Goal: Task Accomplishment & Management: Manage account settings

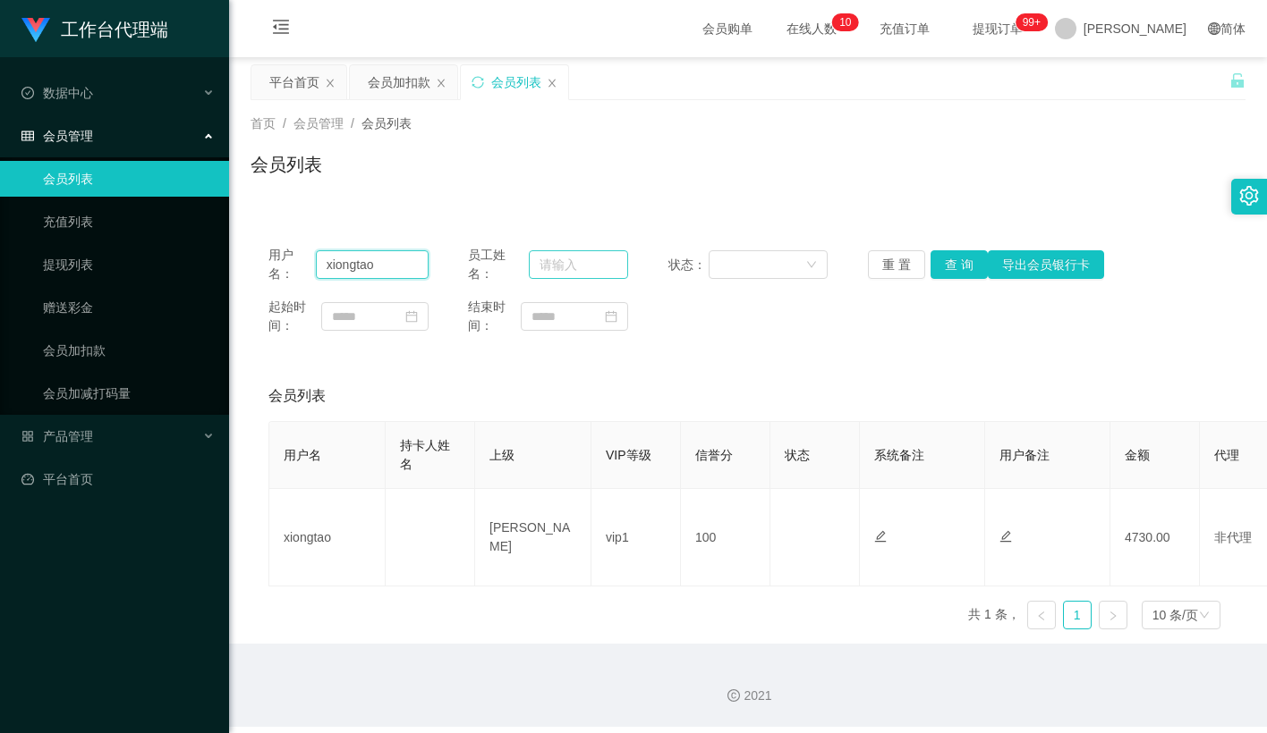
drag, startPoint x: 365, startPoint y: 271, endPoint x: 594, endPoint y: 279, distance: 229.1
click at [365, 271] on input "xiongtao" at bounding box center [372, 264] width 113 height 29
paste input "wangwenji"
type input "wangwenjiao"
click at [959, 261] on button "查 询" at bounding box center [958, 264] width 57 height 29
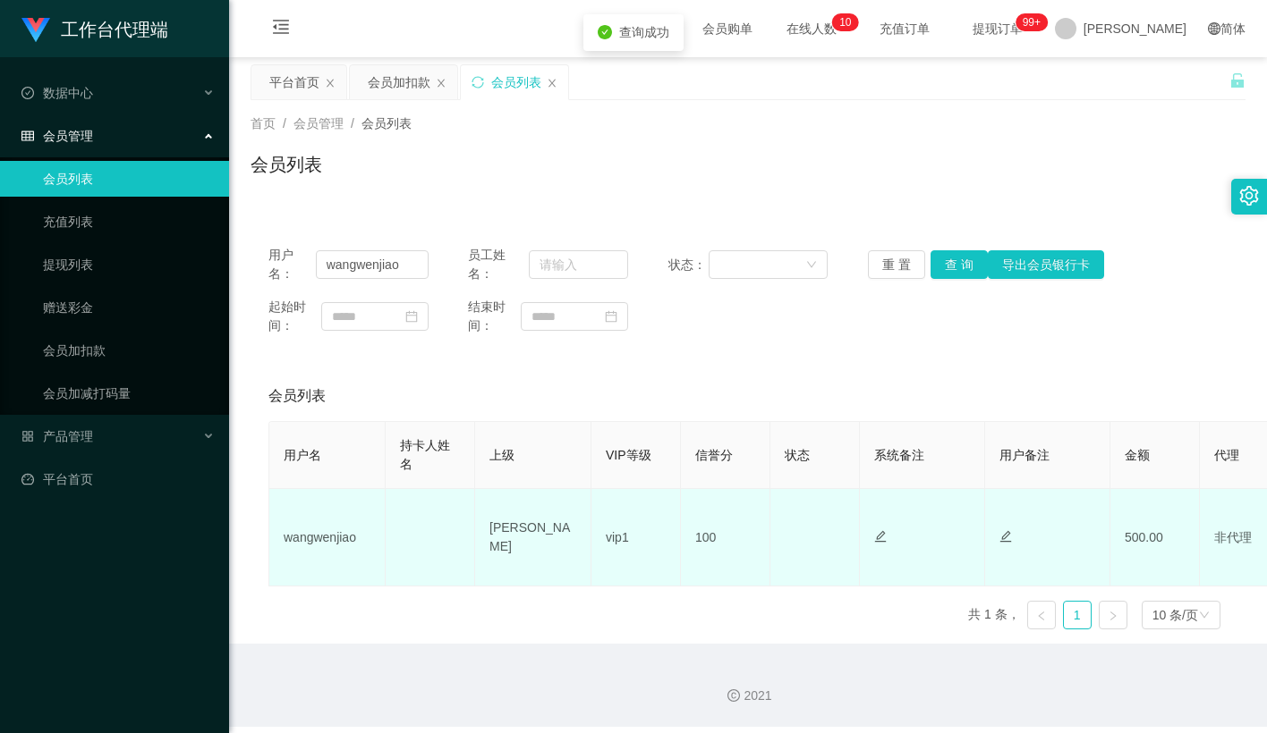
click at [816, 519] on td "正常 禁止登录 禁止投注" at bounding box center [814, 537] width 89 height 97
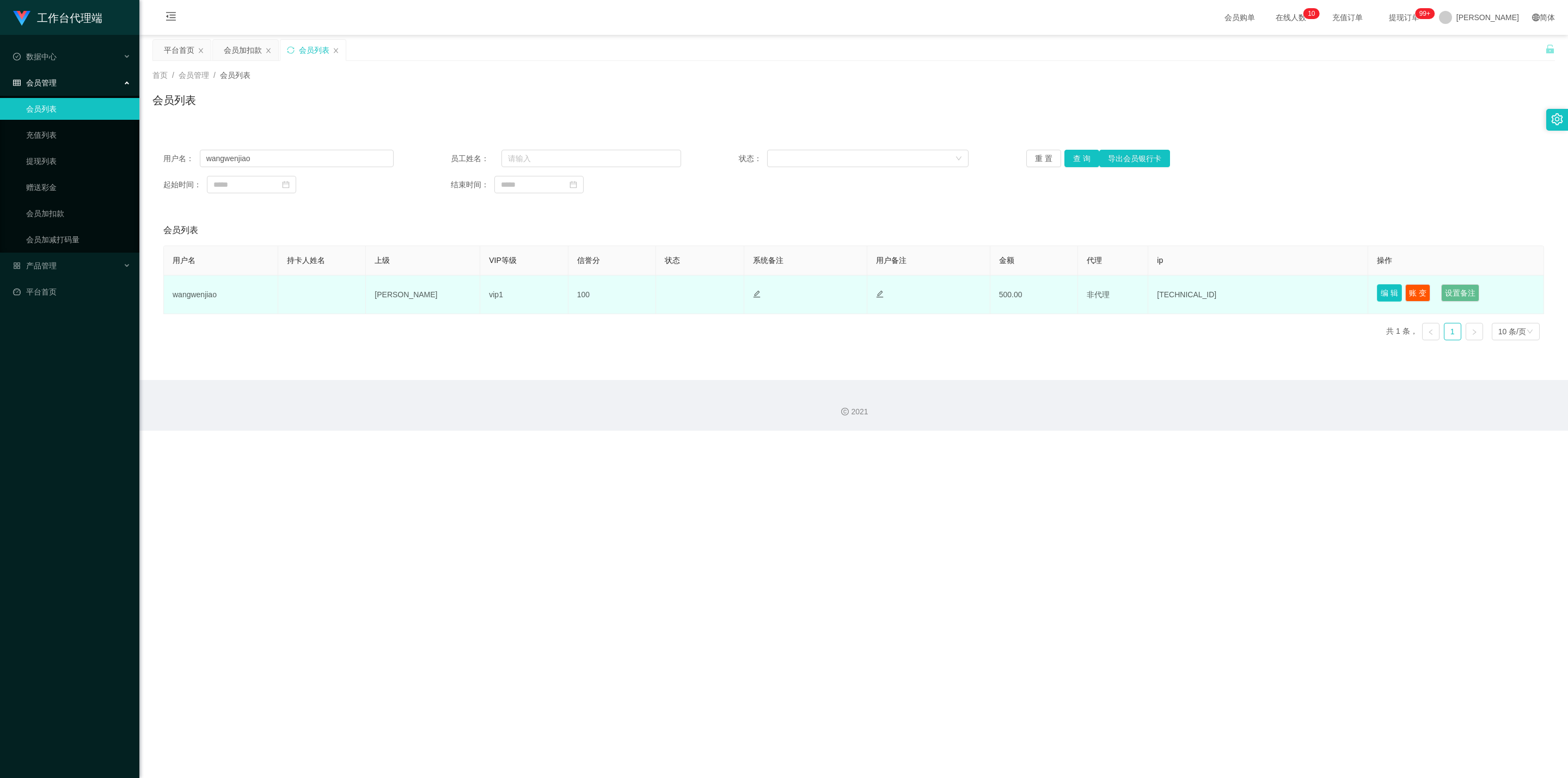
click at [771, 294] on button "编 辑" at bounding box center [1389, 293] width 25 height 18
type input "wangwenjiao"
type input "100"
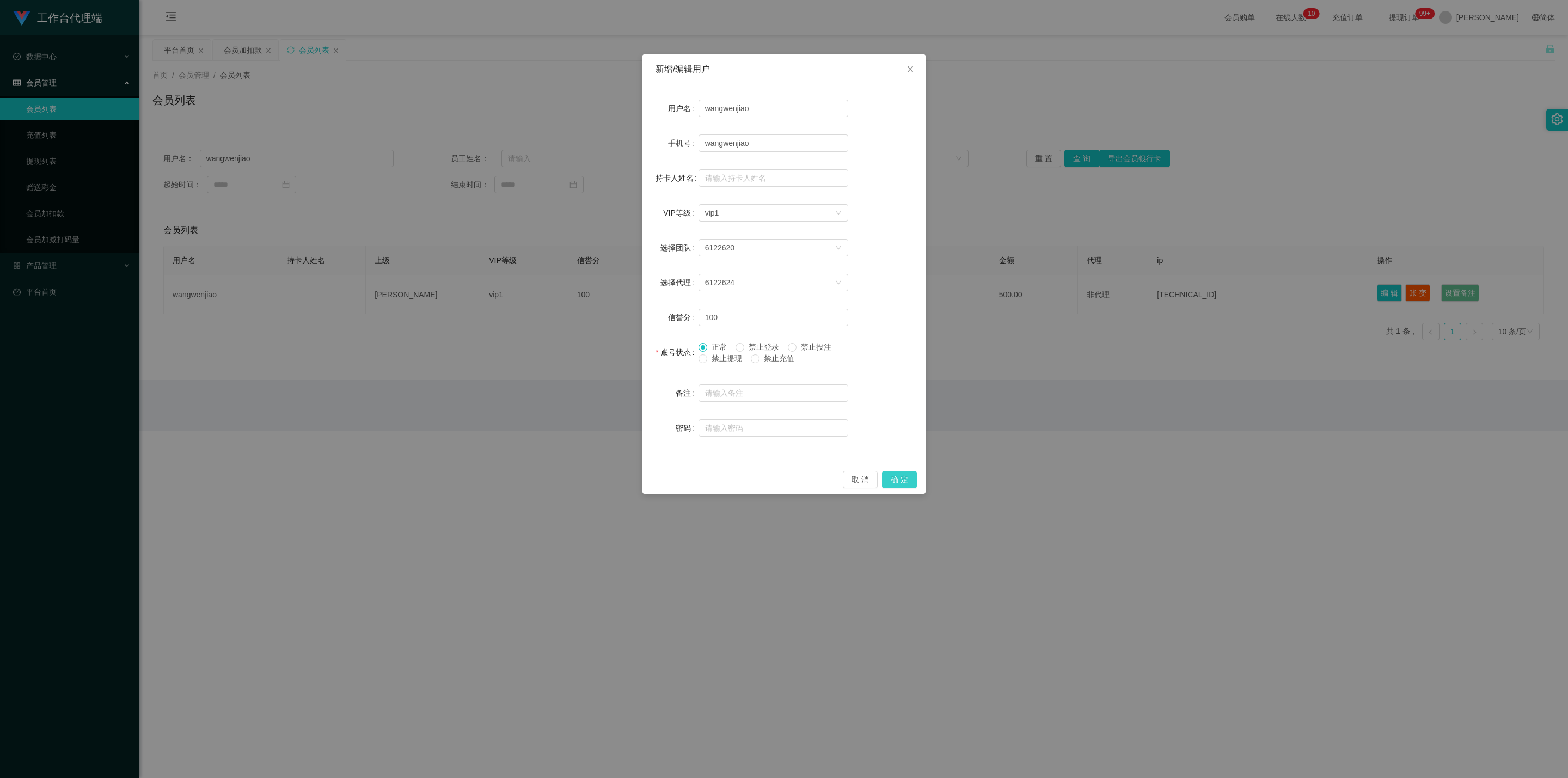
click at [771, 446] on button "确 定" at bounding box center [899, 480] width 35 height 18
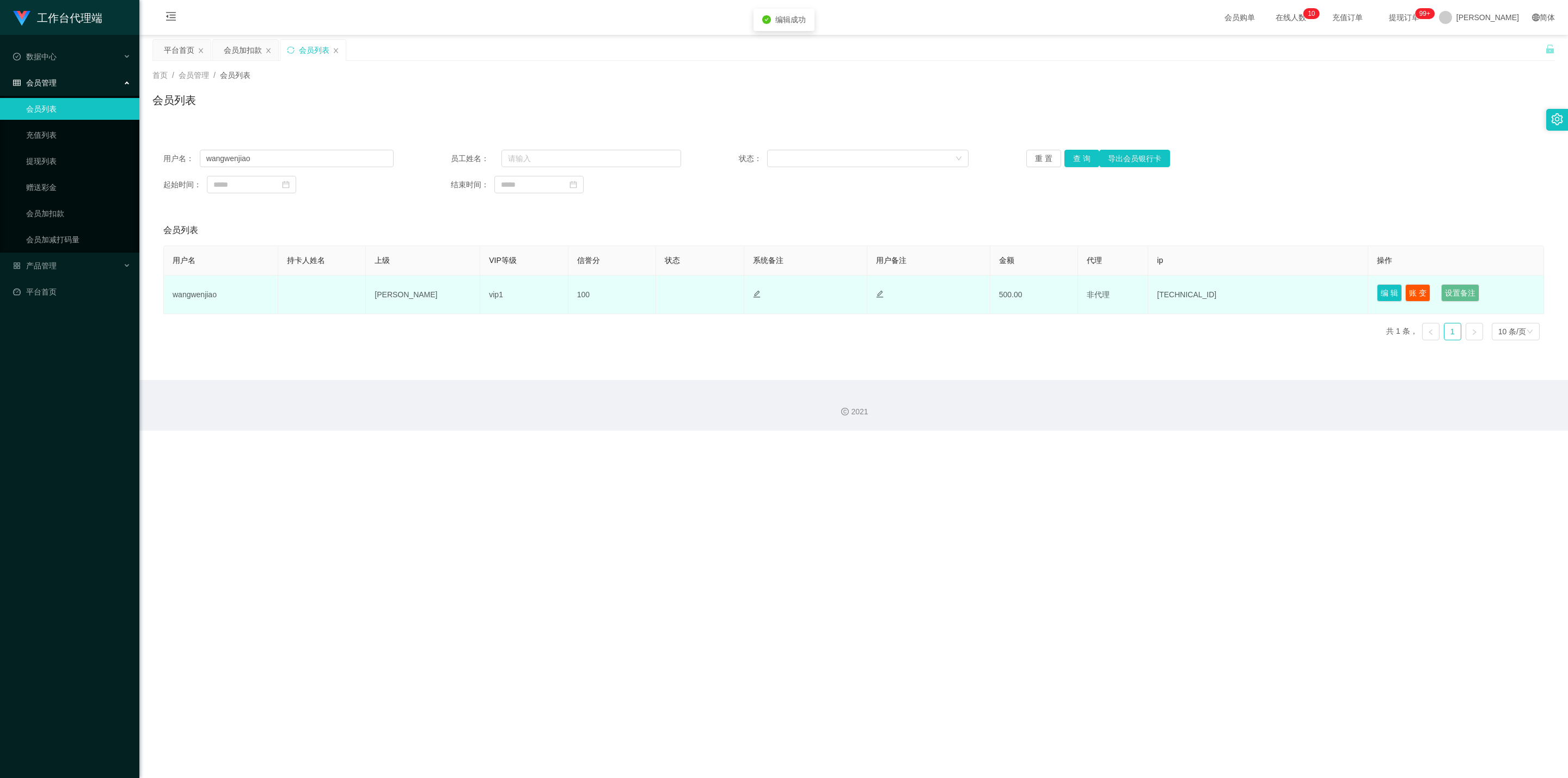
click at [704, 299] on td "正常 禁止登录 禁止投注" at bounding box center [700, 295] width 88 height 39
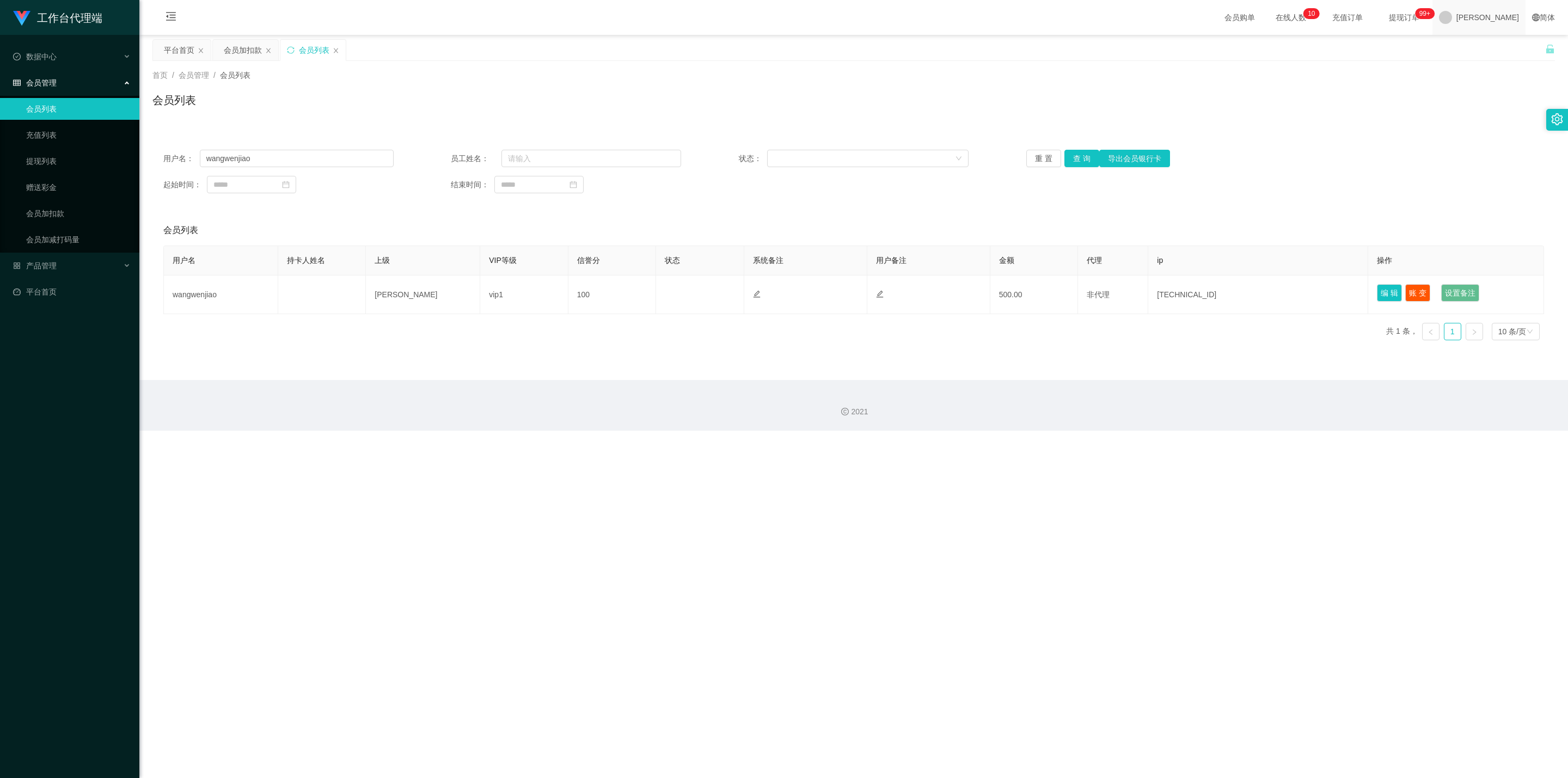
click at [771, 8] on span "[PERSON_NAME]" at bounding box center [1488, 17] width 63 height 35
click at [771, 59] on div "平台首页 会员加扣款 会员列表" at bounding box center [849, 58] width 1393 height 38
click at [771, 25] on span "[PERSON_NAME]" at bounding box center [1488, 17] width 63 height 35
click at [771, 48] on span "退出登录" at bounding box center [1508, 47] width 30 height 9
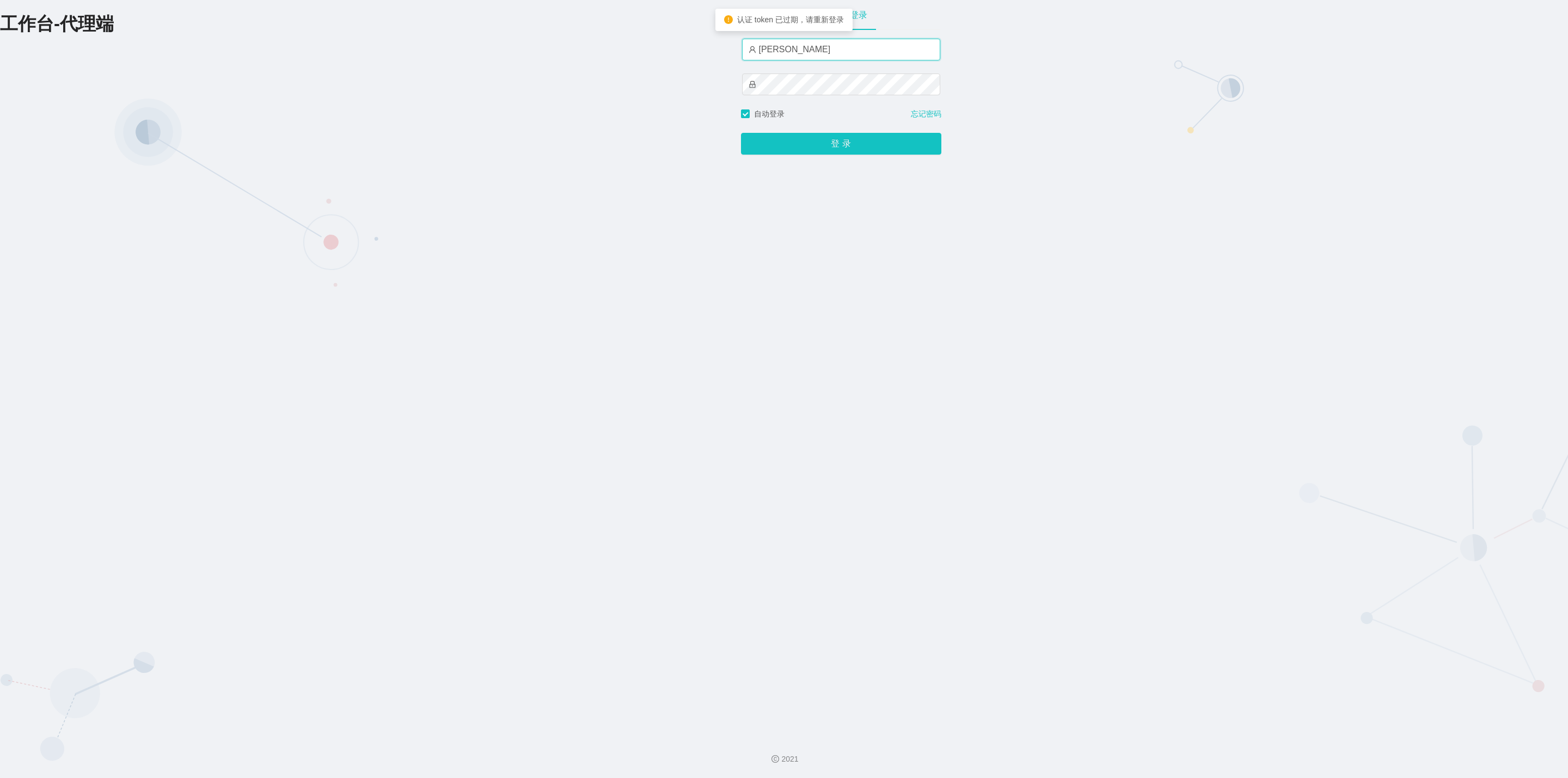
click at [771, 49] on input "[PERSON_NAME]" at bounding box center [841, 50] width 198 height 22
type input "admin"
click at [771, 147] on button "登 录" at bounding box center [841, 144] width 200 height 22
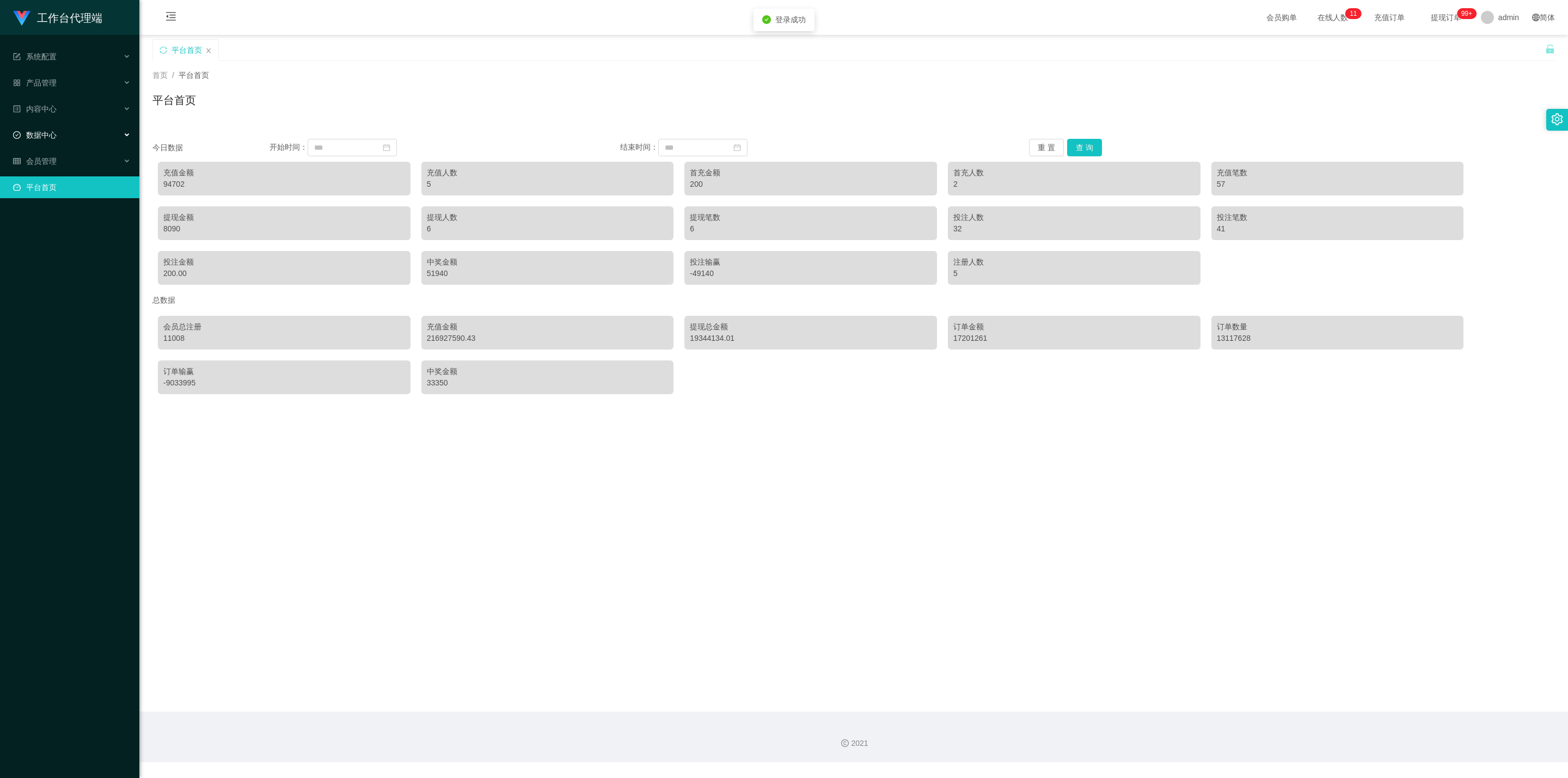
click at [57, 130] on div "数据中心" at bounding box center [69, 135] width 139 height 22
click at [60, 108] on div "内容中心" at bounding box center [69, 109] width 139 height 22
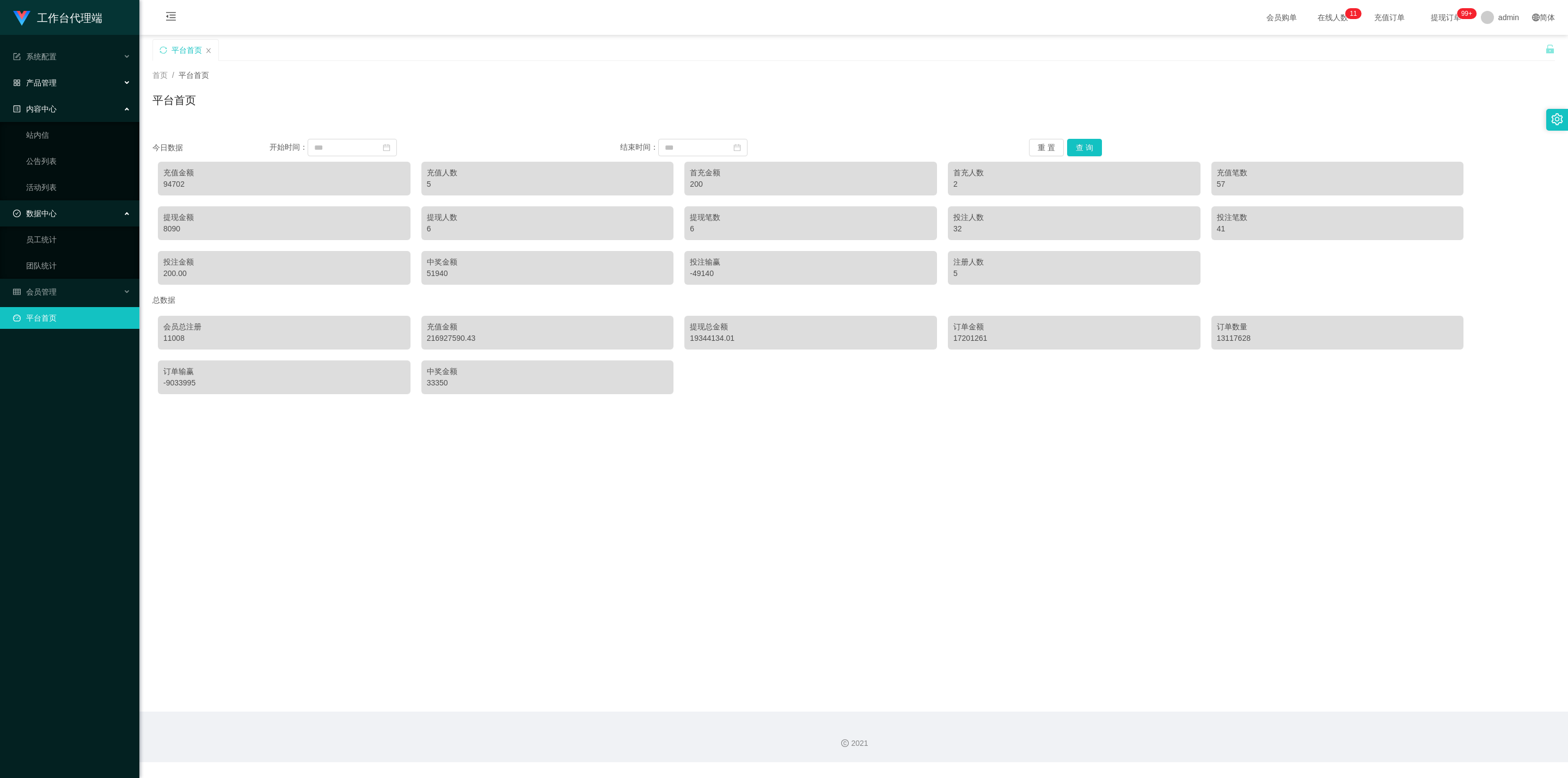
click at [63, 82] on div "产品管理" at bounding box center [69, 83] width 139 height 22
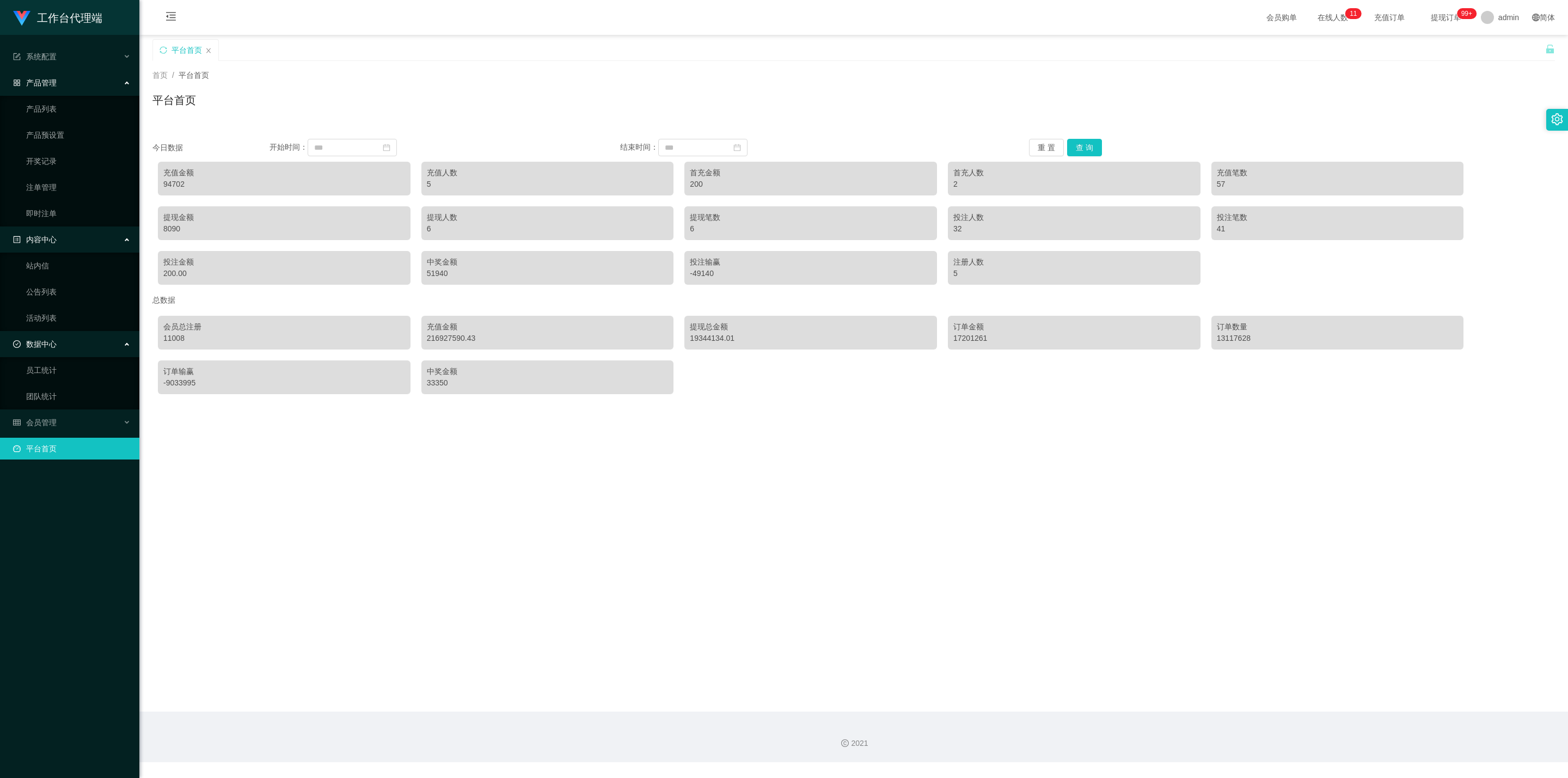
click at [66, 407] on ul "系统配置 产品管理 产品列表 产品预设置 开奖记录 注单管理 即时注单 内容中心 站内信 公告列表 活动列表 数据中心 员工统计 团队统计 会员管理 平台首页" at bounding box center [69, 253] width 139 height 436
click at [66, 418] on div "会员管理" at bounding box center [69, 422] width 139 height 22
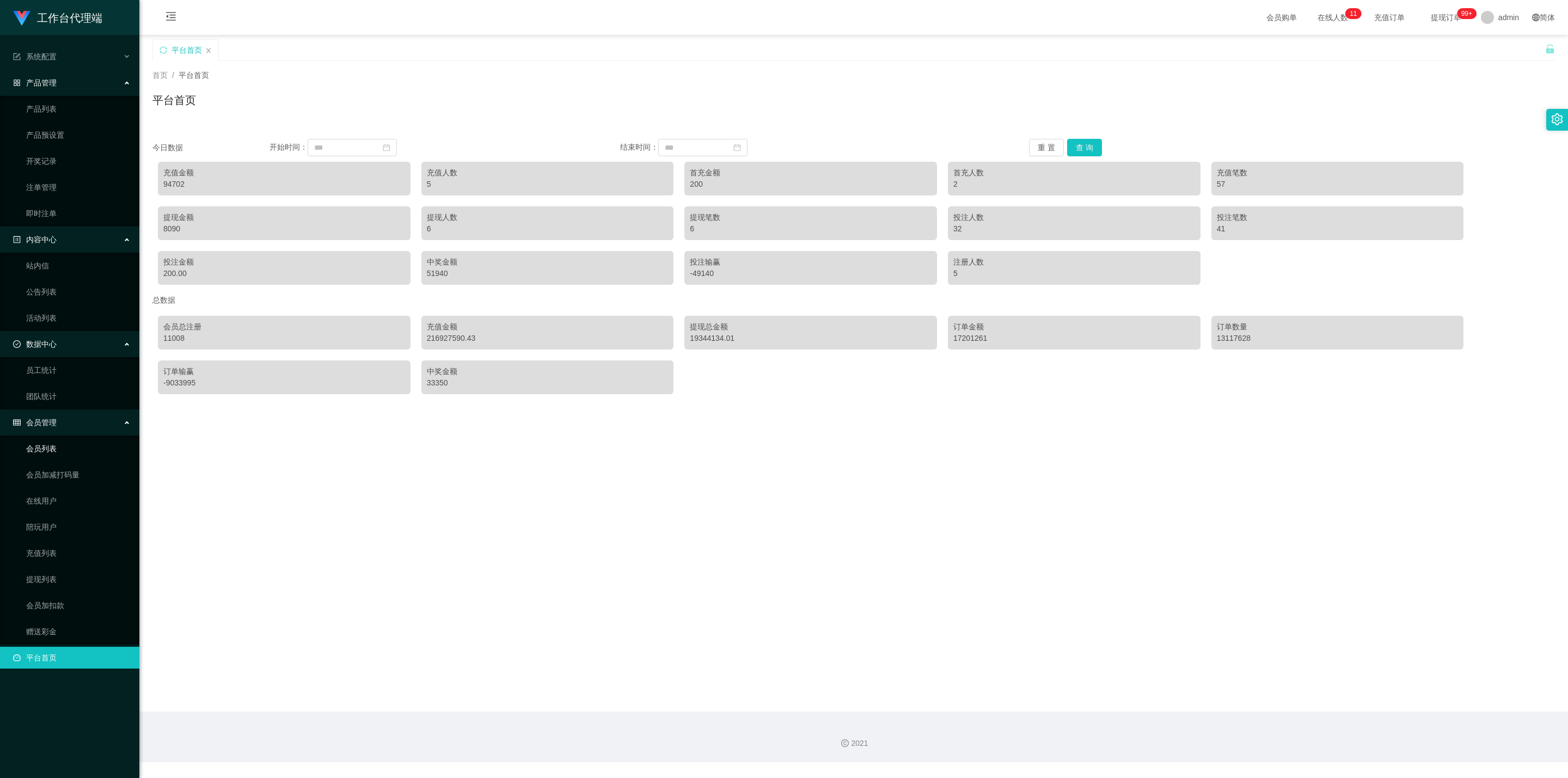
drag, startPoint x: 49, startPoint y: 436, endPoint x: 61, endPoint y: 438, distance: 12.2
click at [49, 438] on link "会员列表" at bounding box center [79, 449] width 105 height 22
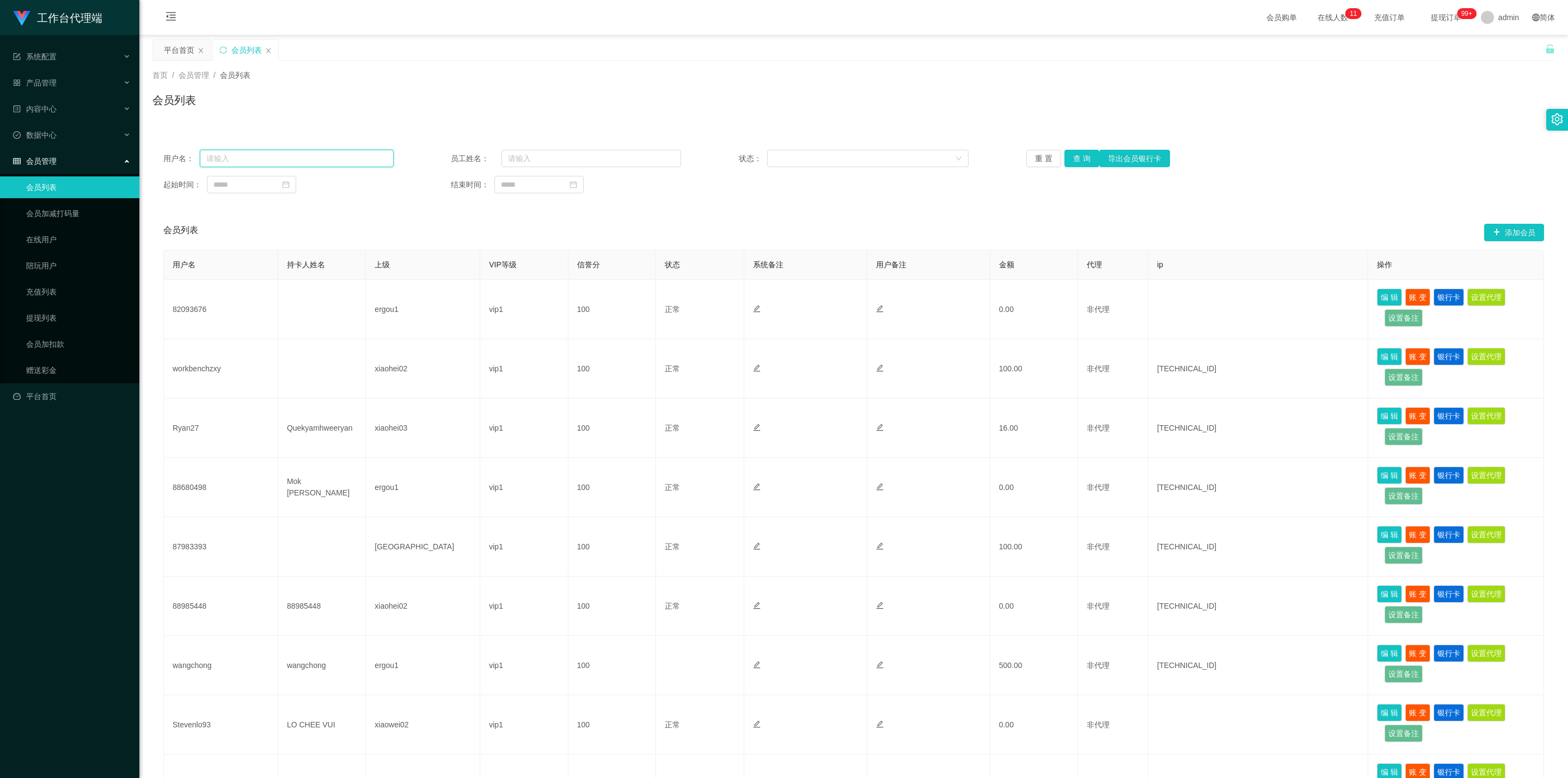
click at [295, 160] on input "text" at bounding box center [296, 158] width 194 height 18
paste input "wangwenjiao"
type input "wangwenjiao"
click at [771, 159] on button "查 询" at bounding box center [1082, 158] width 35 height 18
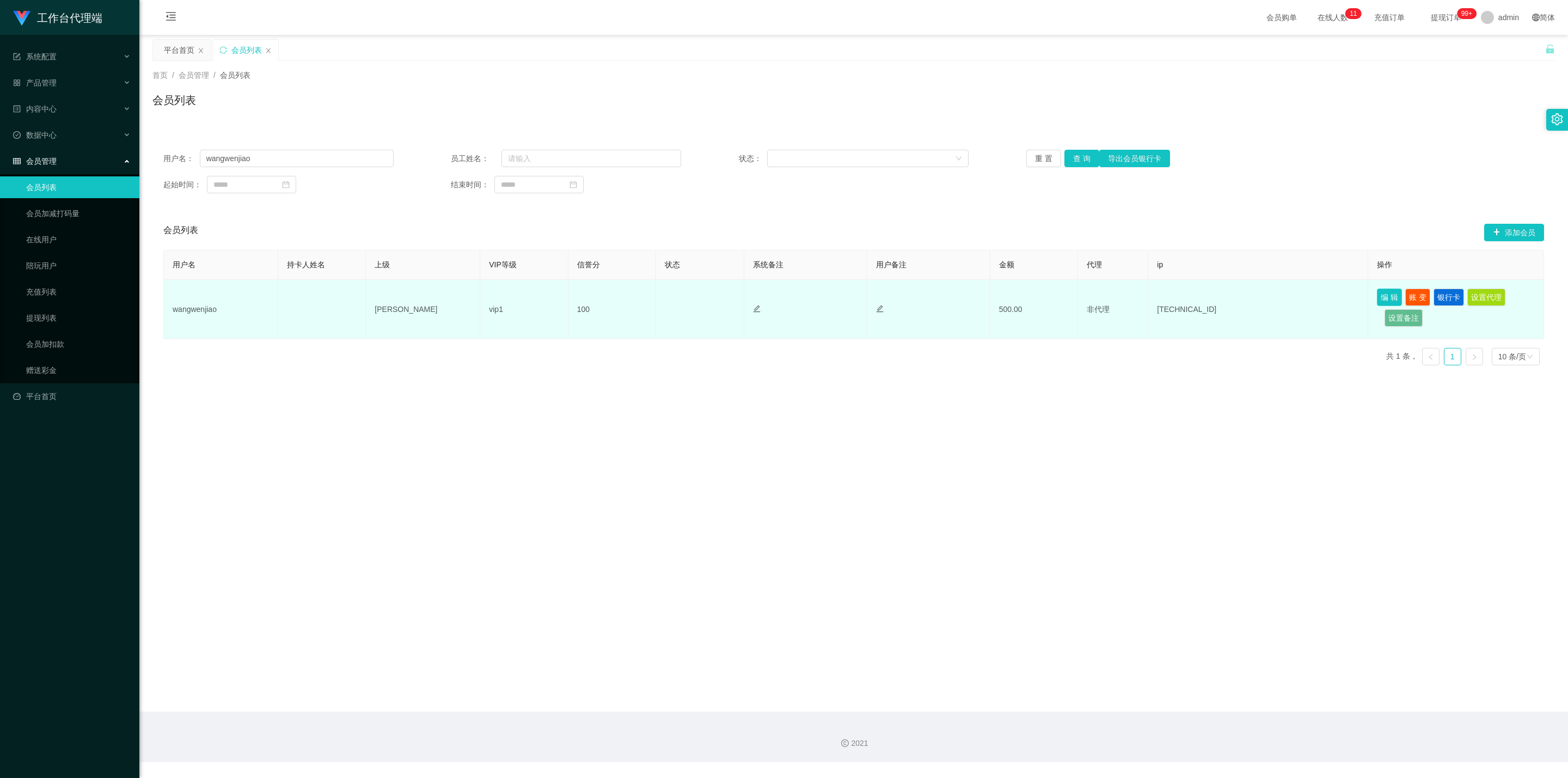
click at [771, 297] on button "编 辑" at bounding box center [1389, 297] width 25 height 18
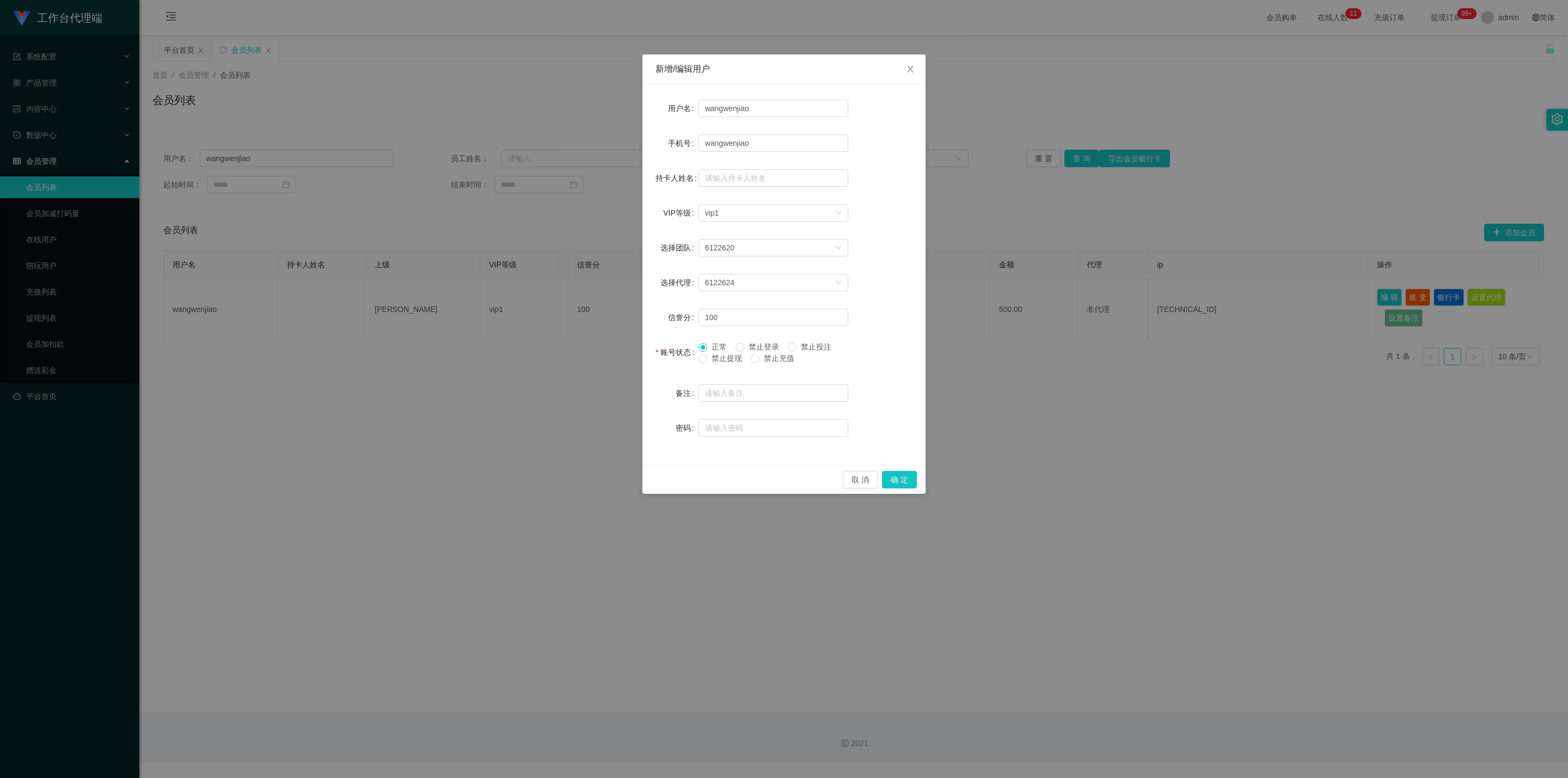
click at [771, 359] on span "禁止充值" at bounding box center [779, 358] width 39 height 9
click at [729, 360] on span "禁止提现" at bounding box center [727, 358] width 39 height 9
click at [771, 446] on button "确 定" at bounding box center [899, 480] width 35 height 18
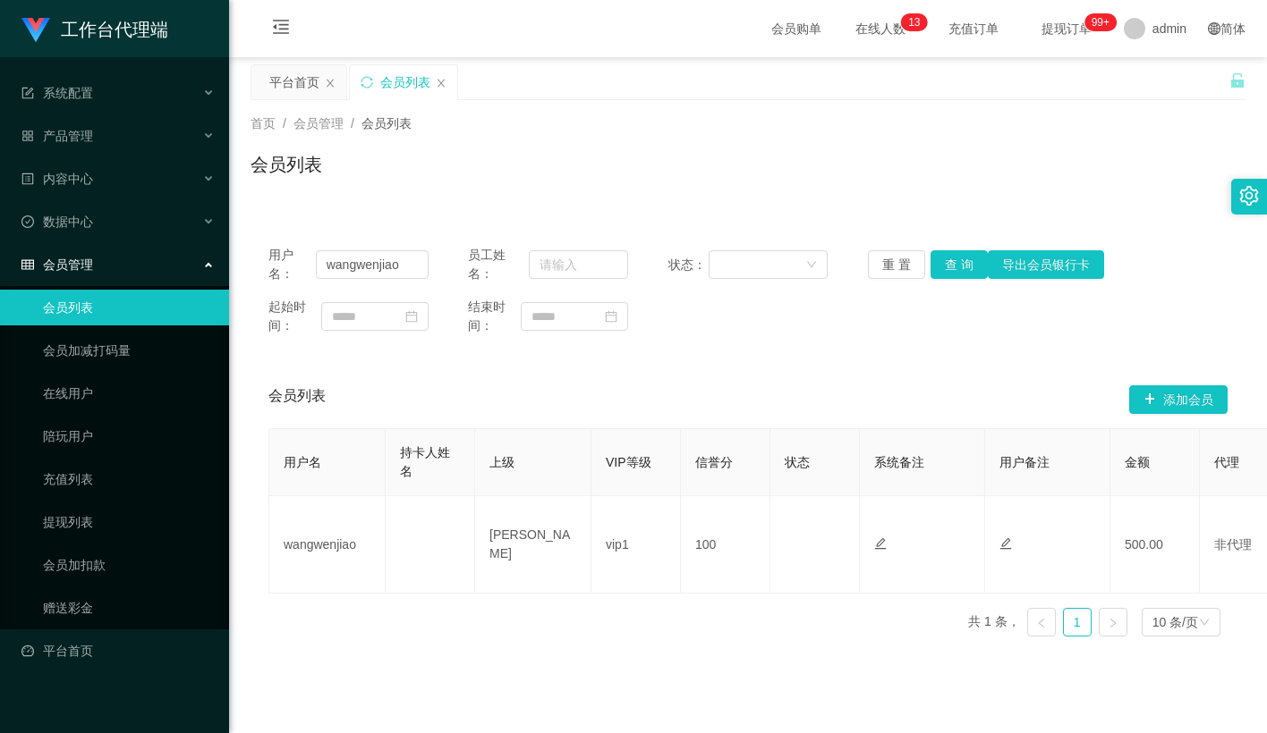
click at [838, 115] on div "首页 / 会员管理 / 会员列表 /" at bounding box center [747, 123] width 995 height 19
click at [95, 547] on link "会员加扣款" at bounding box center [129, 565] width 172 height 36
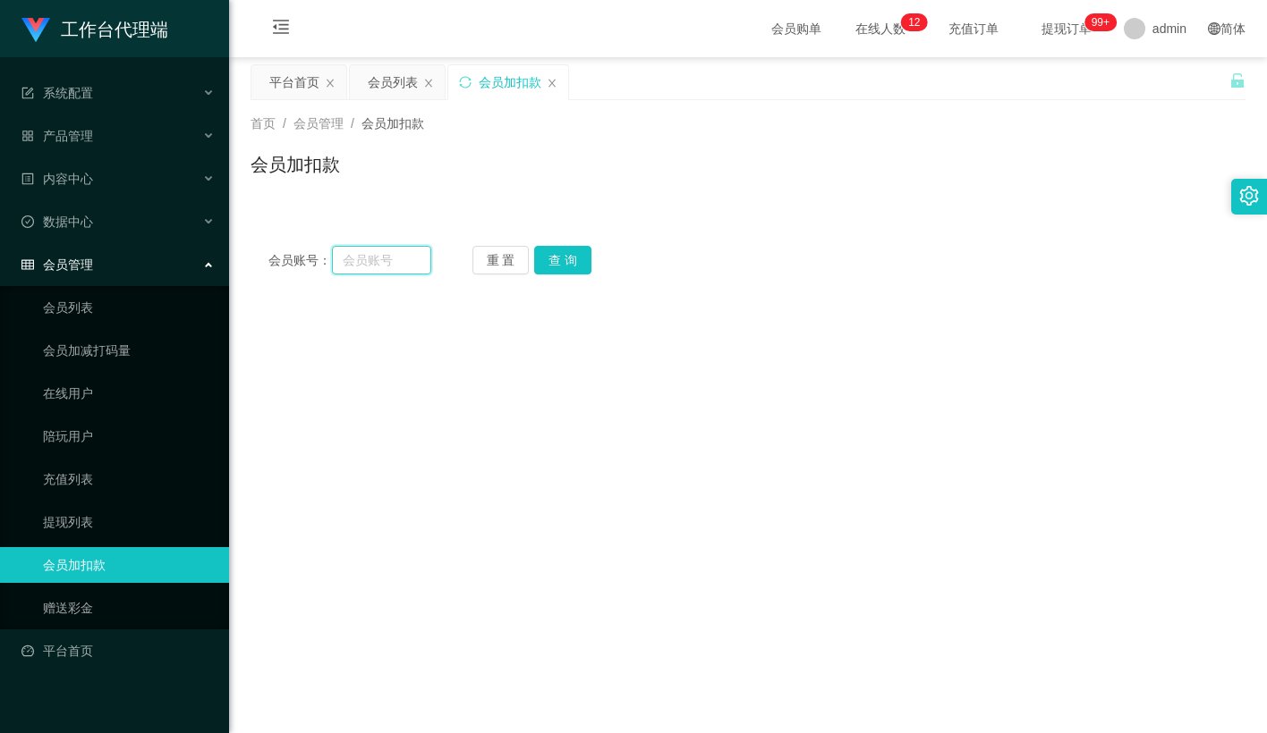
click at [369, 255] on input "text" at bounding box center [381, 260] width 99 height 29
paste input "liu123"
type input "liu123"
click at [545, 258] on button "查 询" at bounding box center [562, 260] width 57 height 29
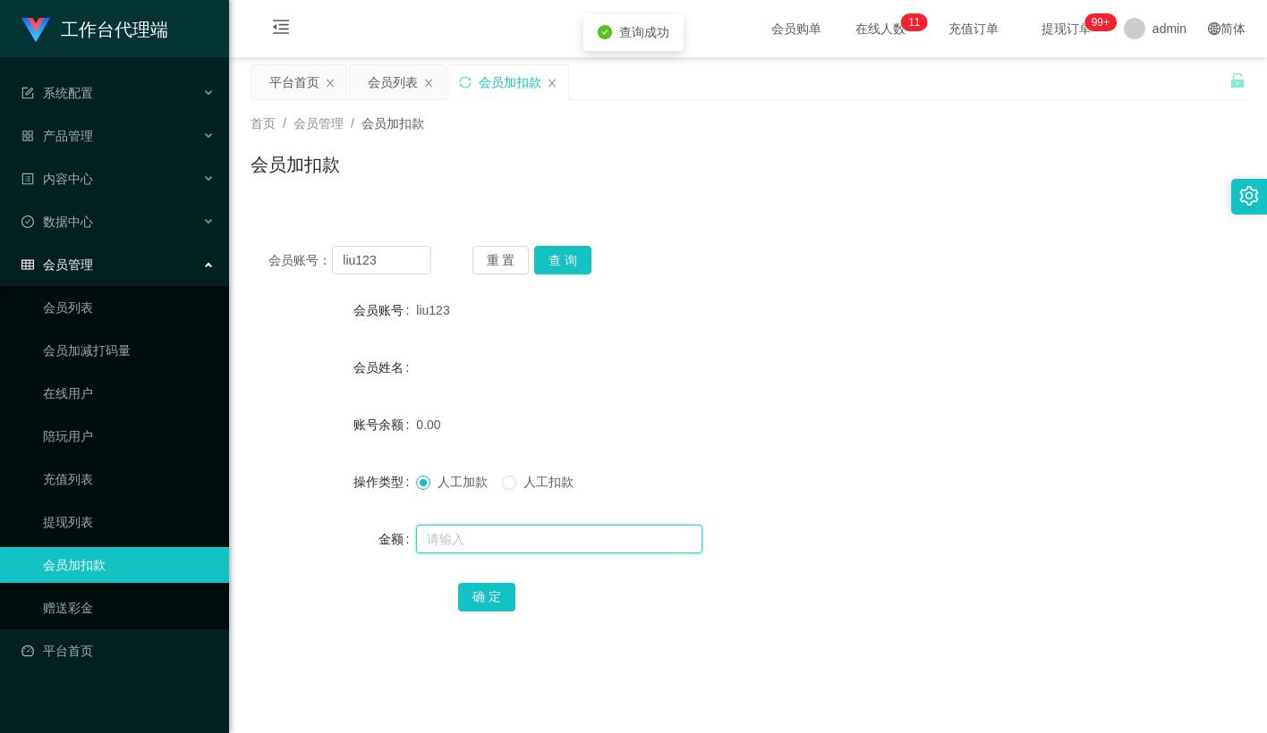
click at [459, 534] on input "text" at bounding box center [559, 539] width 286 height 29
type input "100"
click at [481, 599] on button "确 定" at bounding box center [486, 597] width 57 height 29
click at [716, 102] on div "首页 / 会员管理 / 会员加扣款 / 会员加扣款" at bounding box center [748, 153] width 1038 height 106
click at [570, 263] on button "查 询" at bounding box center [562, 260] width 57 height 29
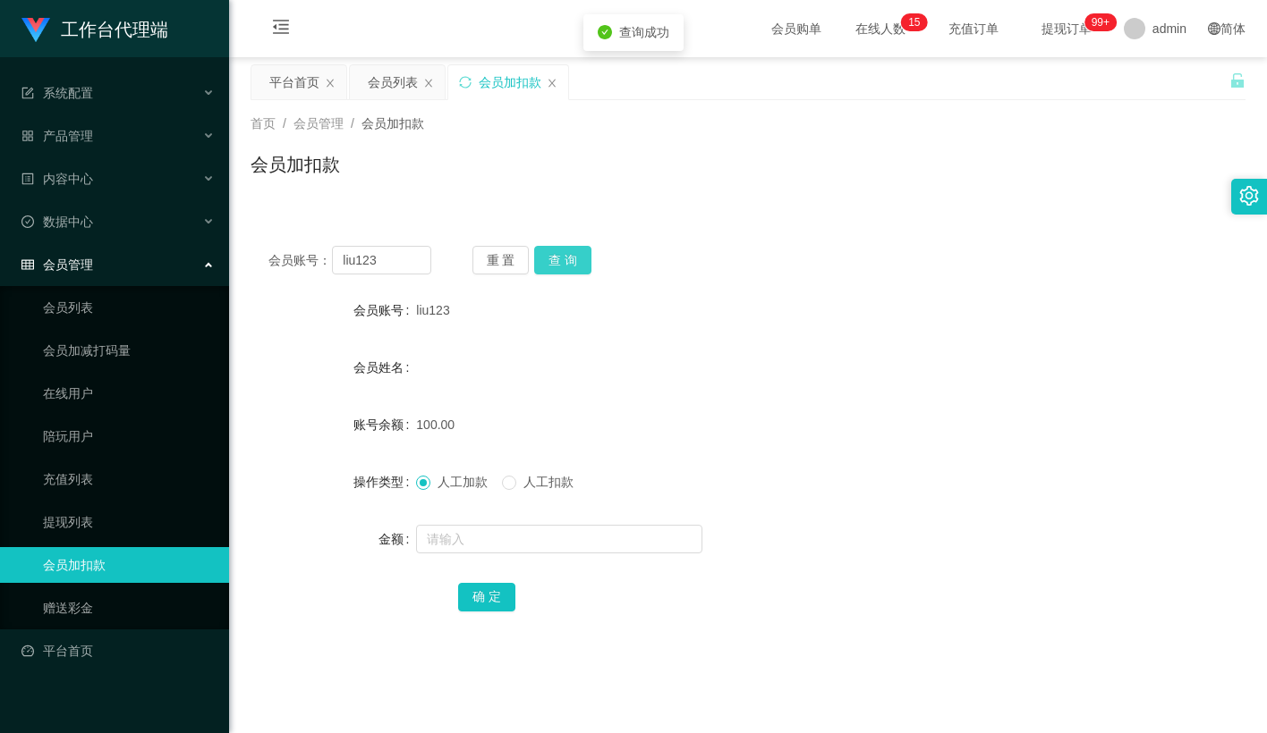
click at [570, 263] on button "查 询" at bounding box center [562, 260] width 57 height 29
click at [566, 246] on button "查 询" at bounding box center [562, 260] width 57 height 29
click at [362, 252] on input "liu123" at bounding box center [381, 260] width 99 height 29
click at [564, 248] on button "查 询" at bounding box center [562, 260] width 57 height 29
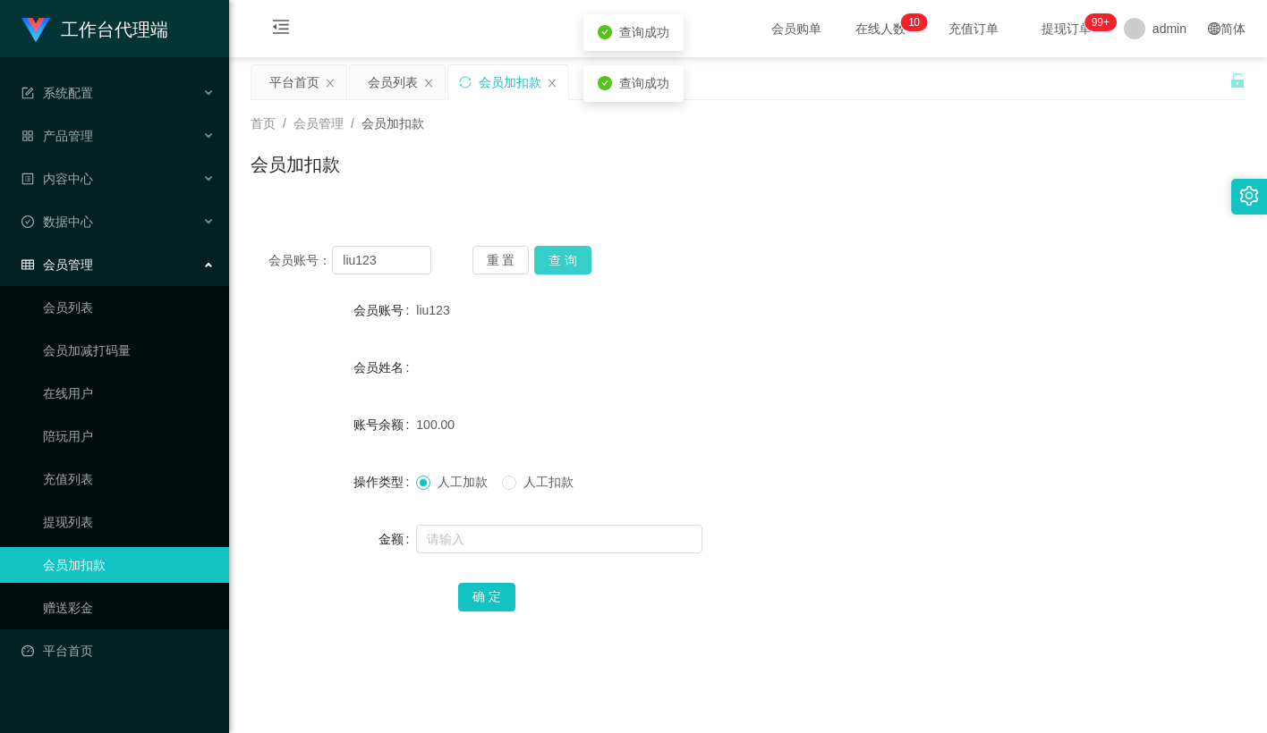
click at [564, 248] on button "查 询" at bounding box center [562, 260] width 57 height 29
click at [574, 264] on button "查 询" at bounding box center [562, 260] width 57 height 29
click at [118, 135] on div "产品管理" at bounding box center [114, 136] width 229 height 36
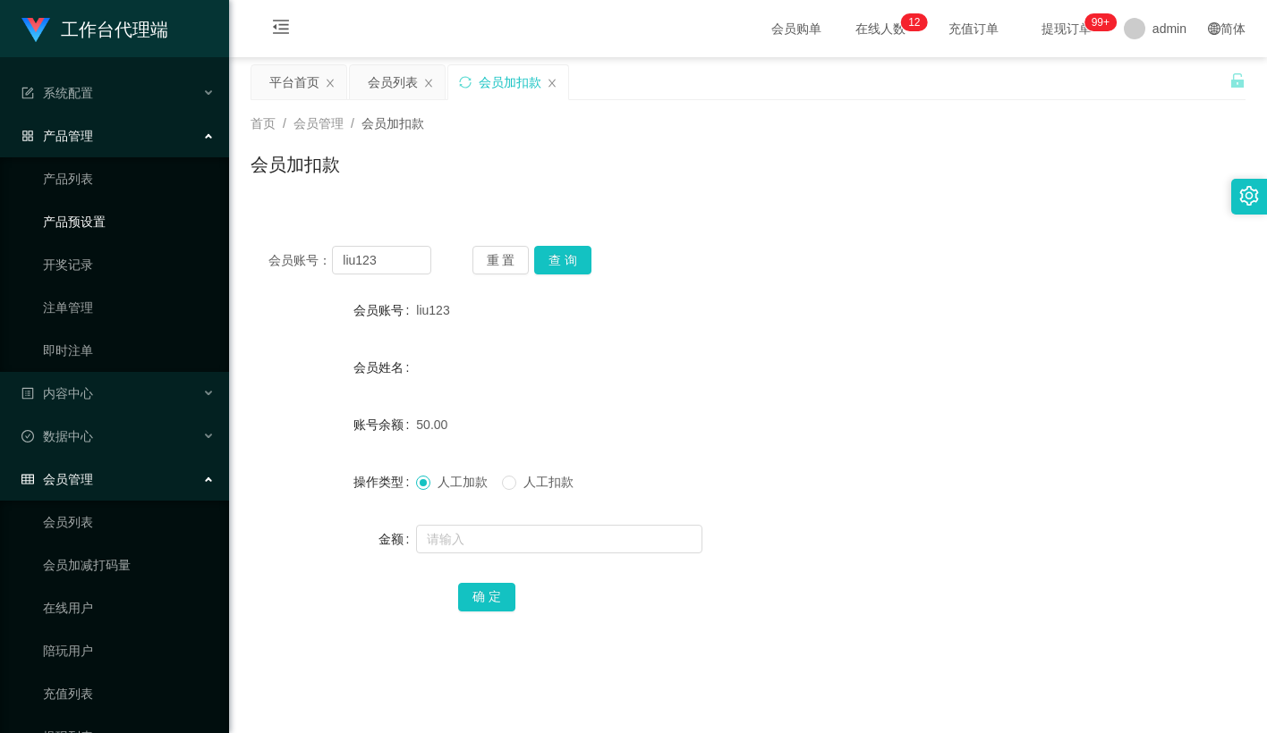
click at [110, 217] on link "产品预设置" at bounding box center [129, 222] width 172 height 36
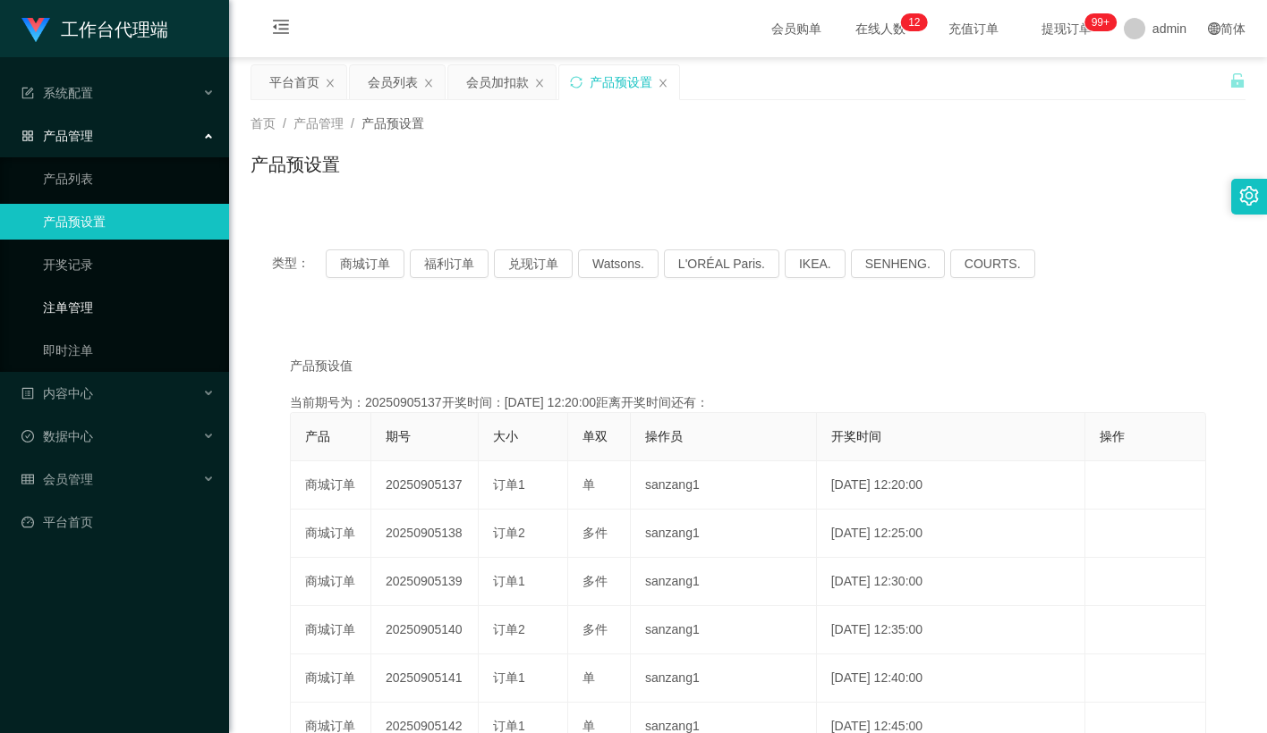
click at [83, 301] on link "注单管理" at bounding box center [129, 308] width 172 height 36
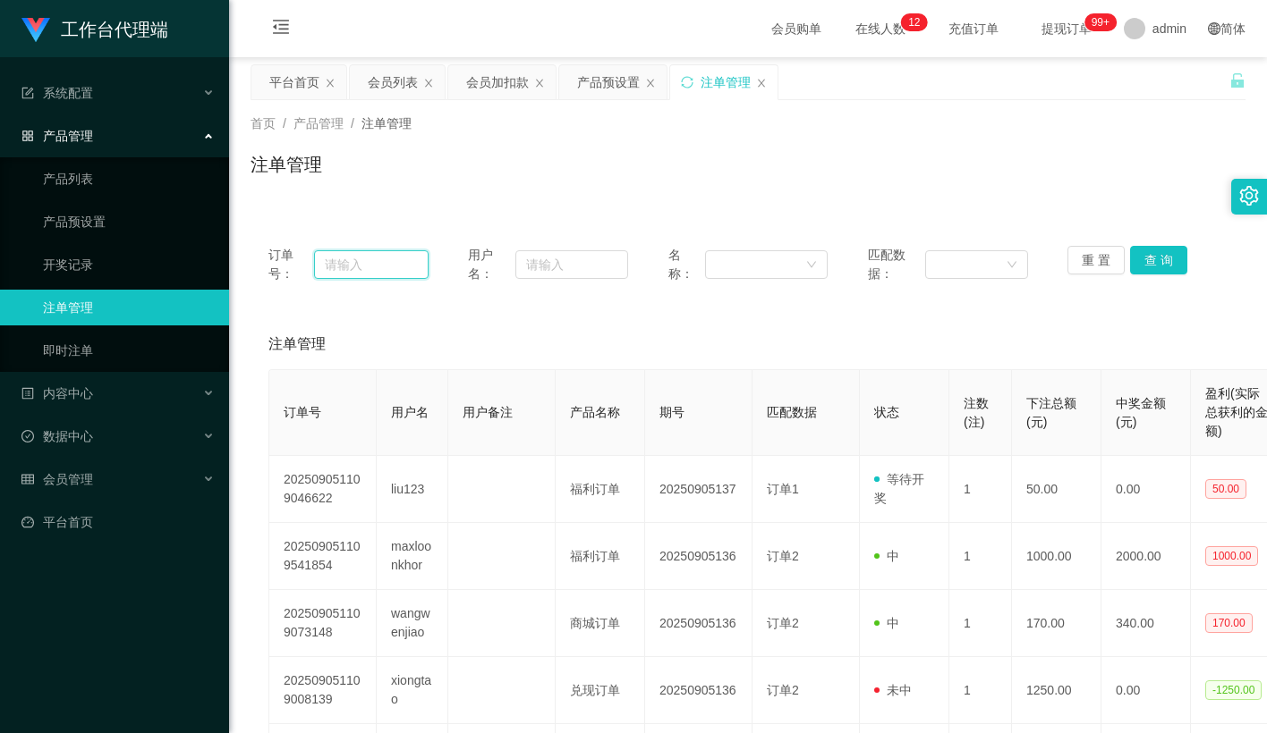
click at [382, 263] on input "text" at bounding box center [371, 264] width 114 height 29
paste input "liu123"
type input "liu123"
click at [1149, 264] on button "查 询" at bounding box center [1158, 260] width 57 height 29
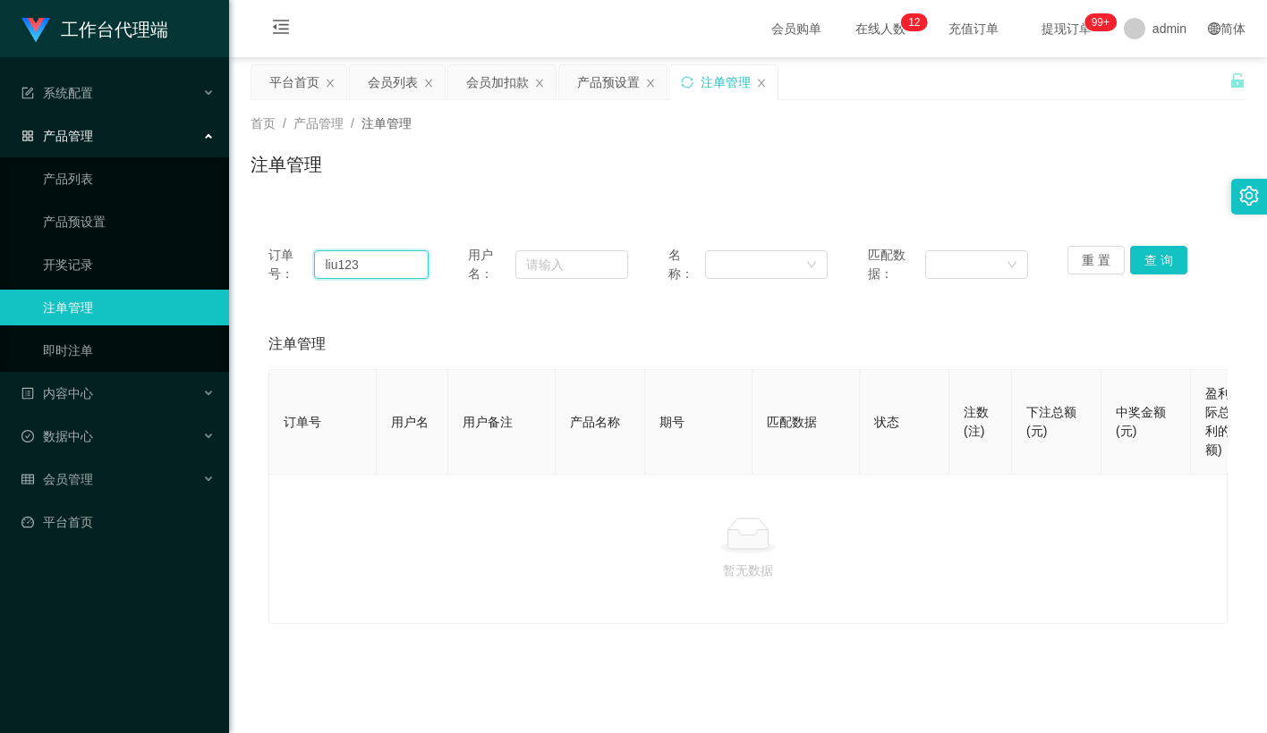
click at [378, 263] on input "liu123" at bounding box center [371, 264] width 114 height 29
click at [546, 264] on input "text" at bounding box center [571, 264] width 113 height 29
paste input "liu123"
type input "liu123"
click at [1162, 258] on button "查 询" at bounding box center [1158, 260] width 57 height 29
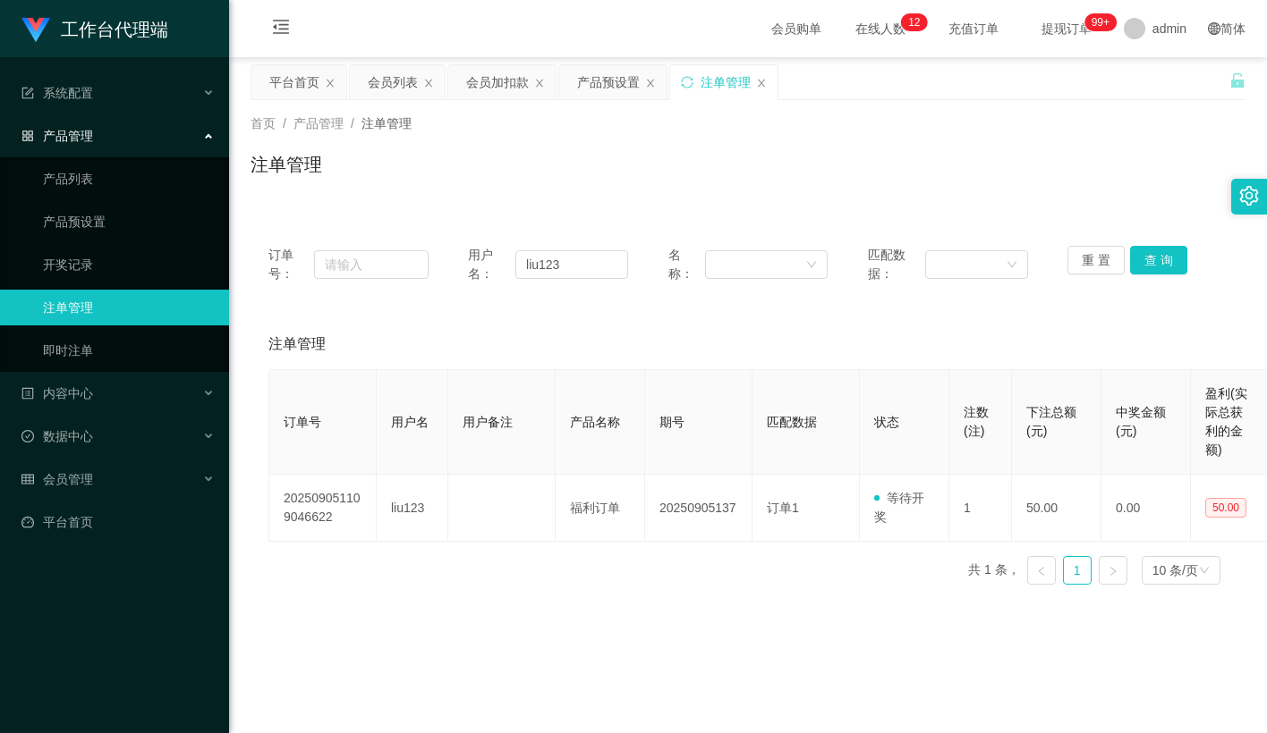
click at [1098, 132] on div "首页 / 产品管理 / 注单管理 /" at bounding box center [747, 123] width 995 height 19
click at [129, 124] on div "产品管理" at bounding box center [114, 136] width 229 height 36
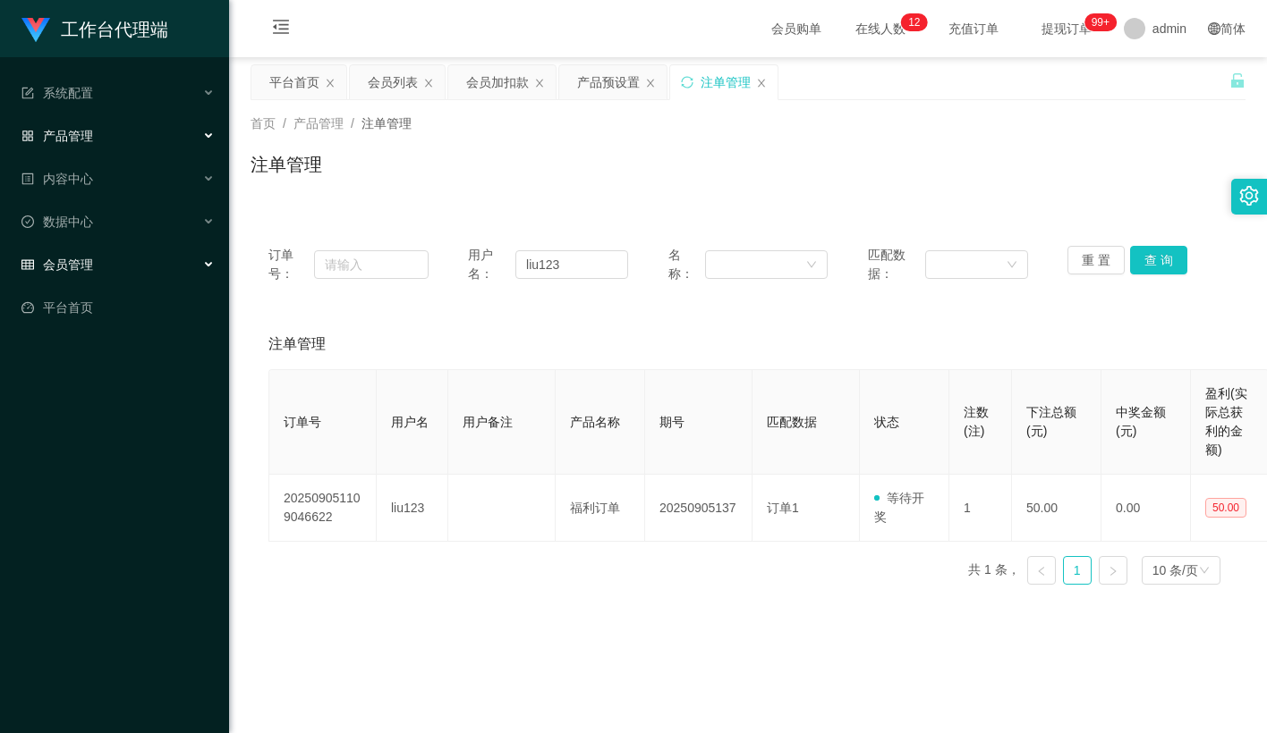
click at [97, 247] on div "会员管理" at bounding box center [114, 265] width 229 height 36
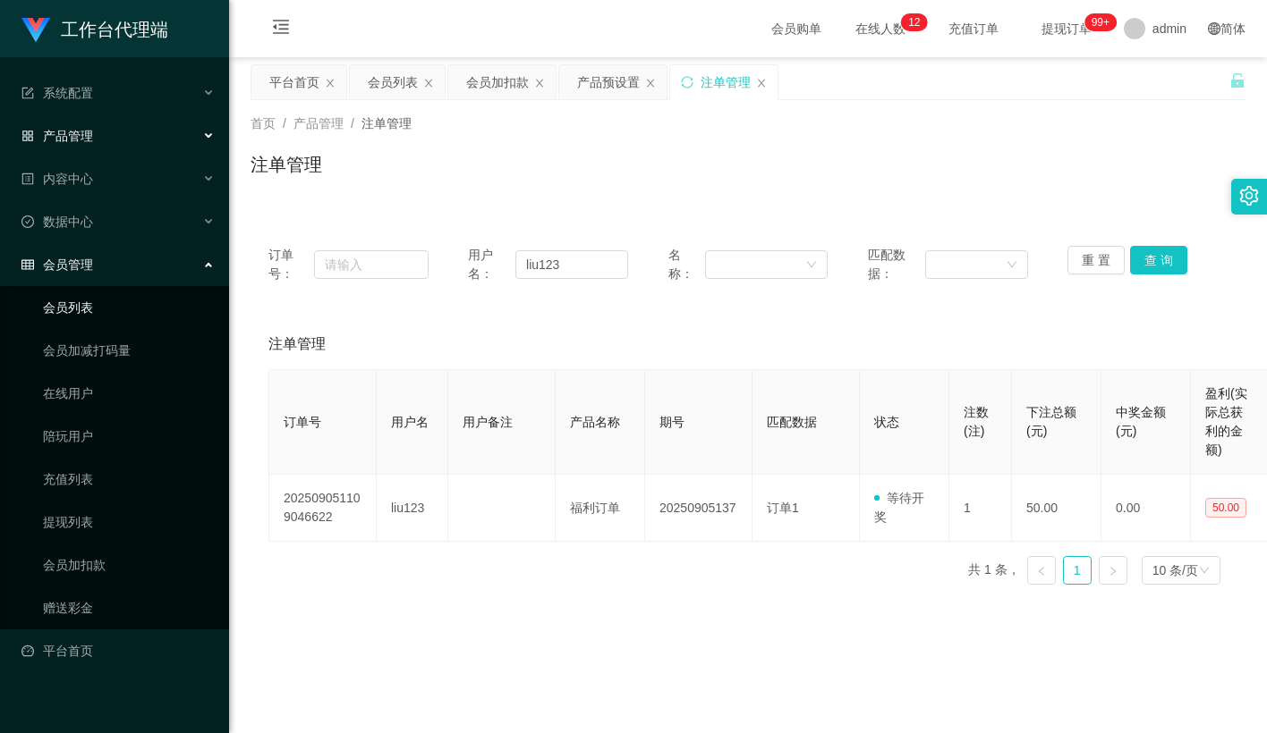
click at [92, 290] on link "会员列表" at bounding box center [129, 308] width 172 height 36
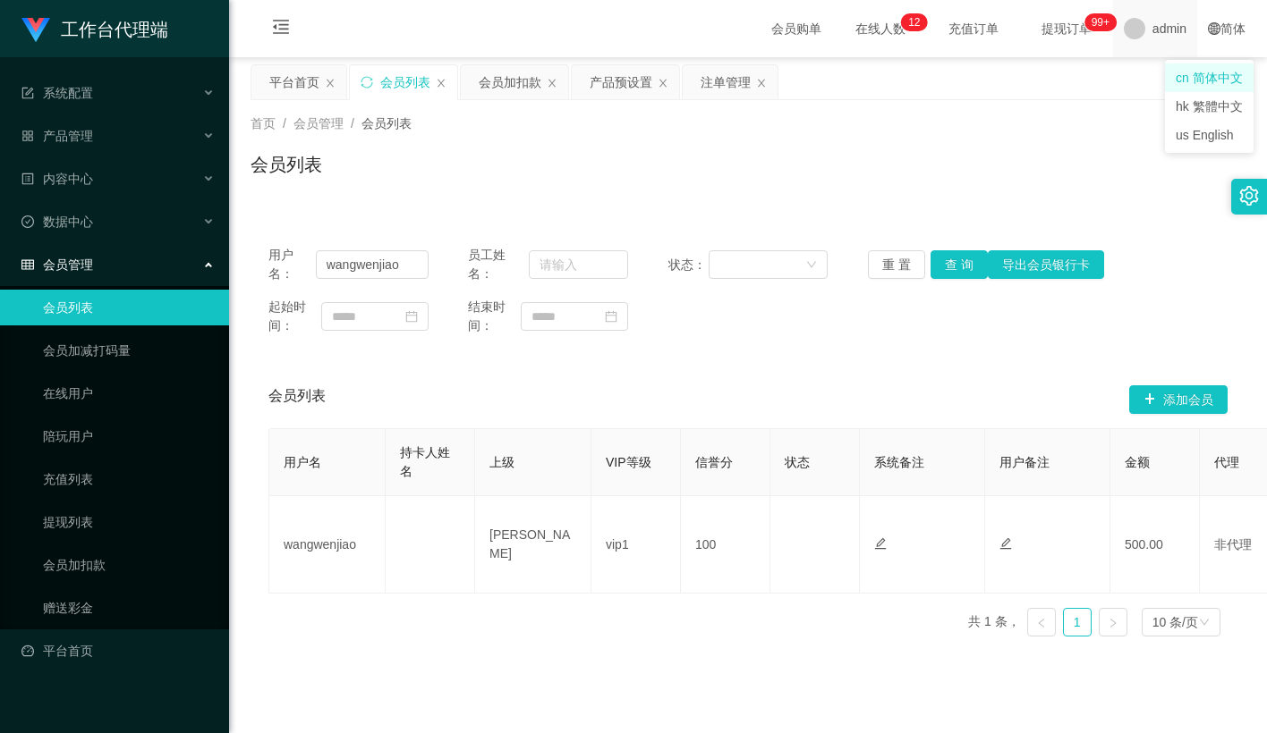
click at [1178, 21] on span "admin" at bounding box center [1169, 28] width 34 height 57
click at [1167, 83] on span "退出登录" at bounding box center [1158, 78] width 50 height 14
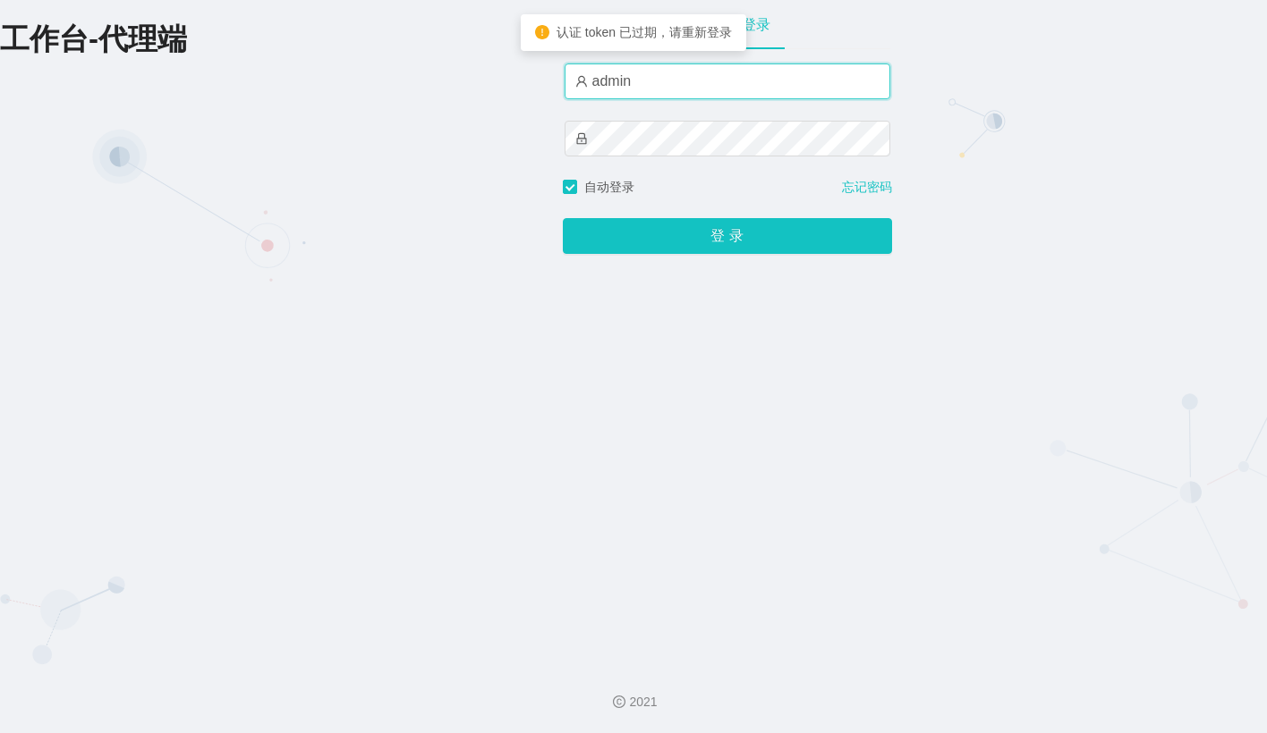
click at [692, 79] on input "admin" at bounding box center [727, 82] width 326 height 36
type input "[PERSON_NAME]"
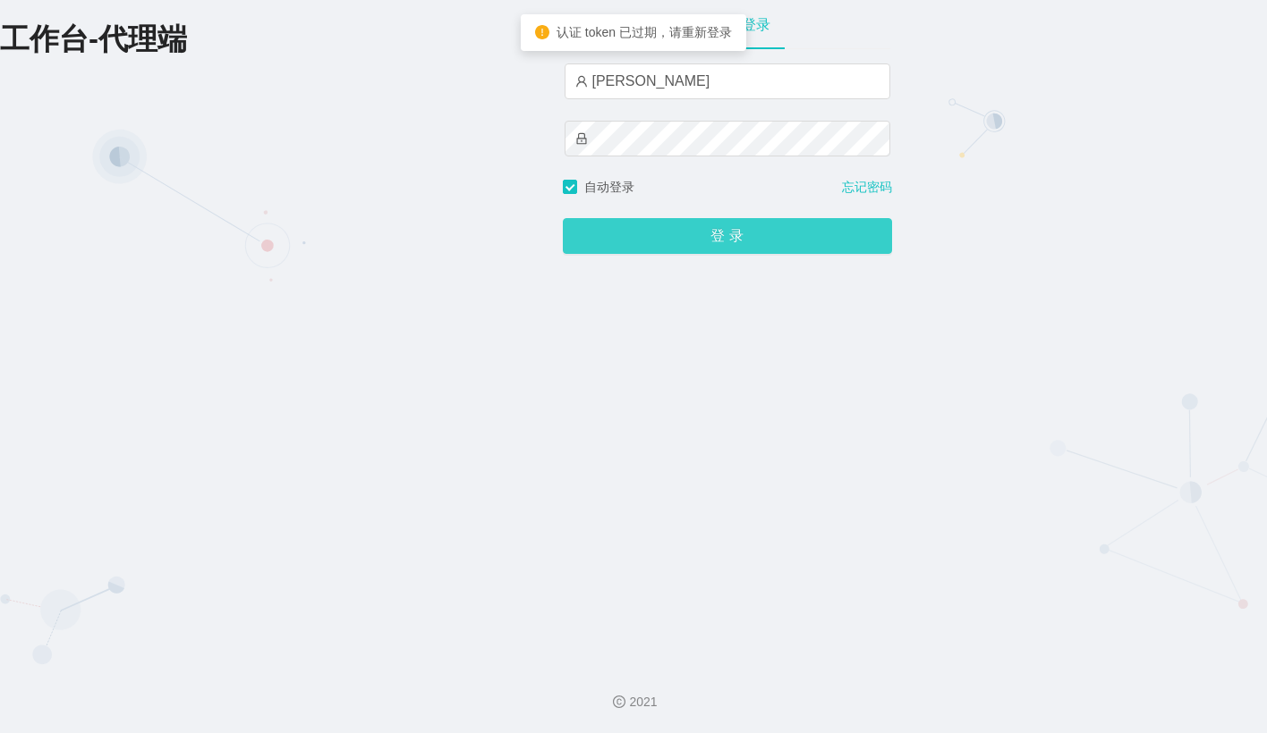
click at [676, 239] on button "登 录" at bounding box center [727, 236] width 329 height 36
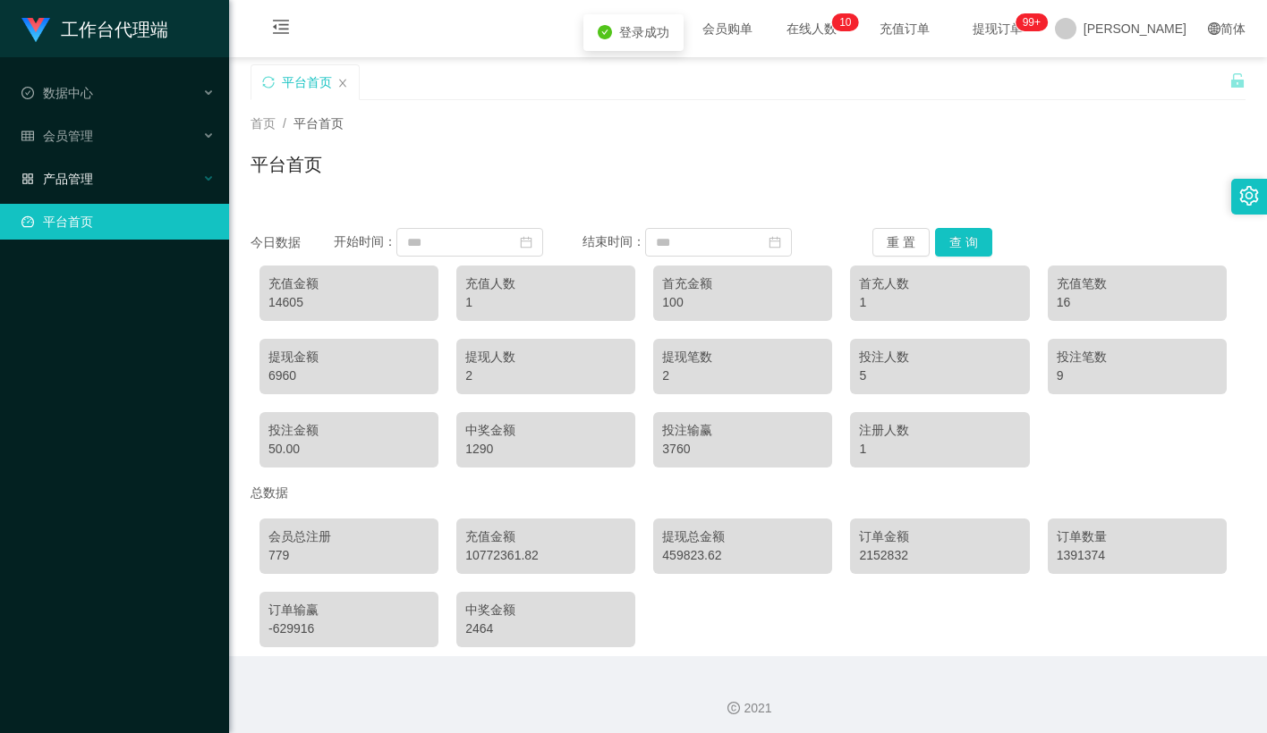
click at [110, 167] on div "产品管理" at bounding box center [114, 179] width 229 height 36
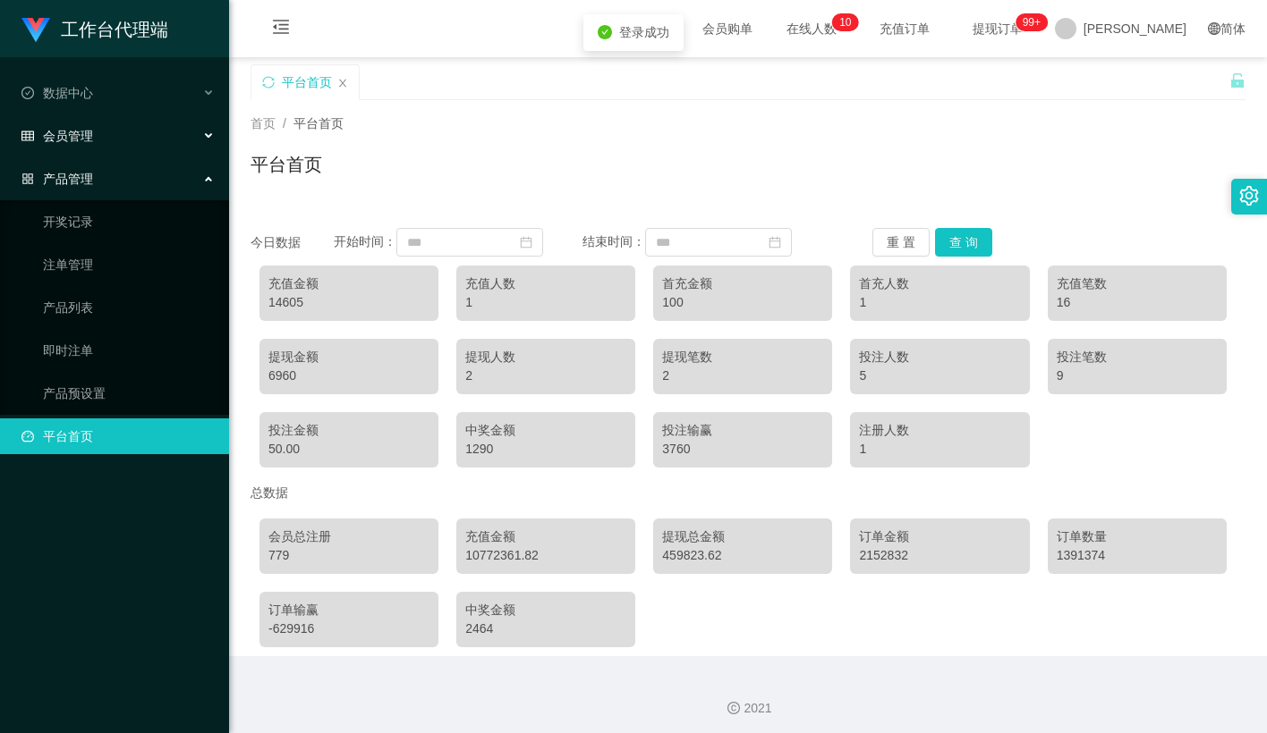
drag, startPoint x: 123, startPoint y: 122, endPoint x: 119, endPoint y: 153, distance: 31.6
click at [123, 122] on div "会员管理" at bounding box center [114, 136] width 229 height 36
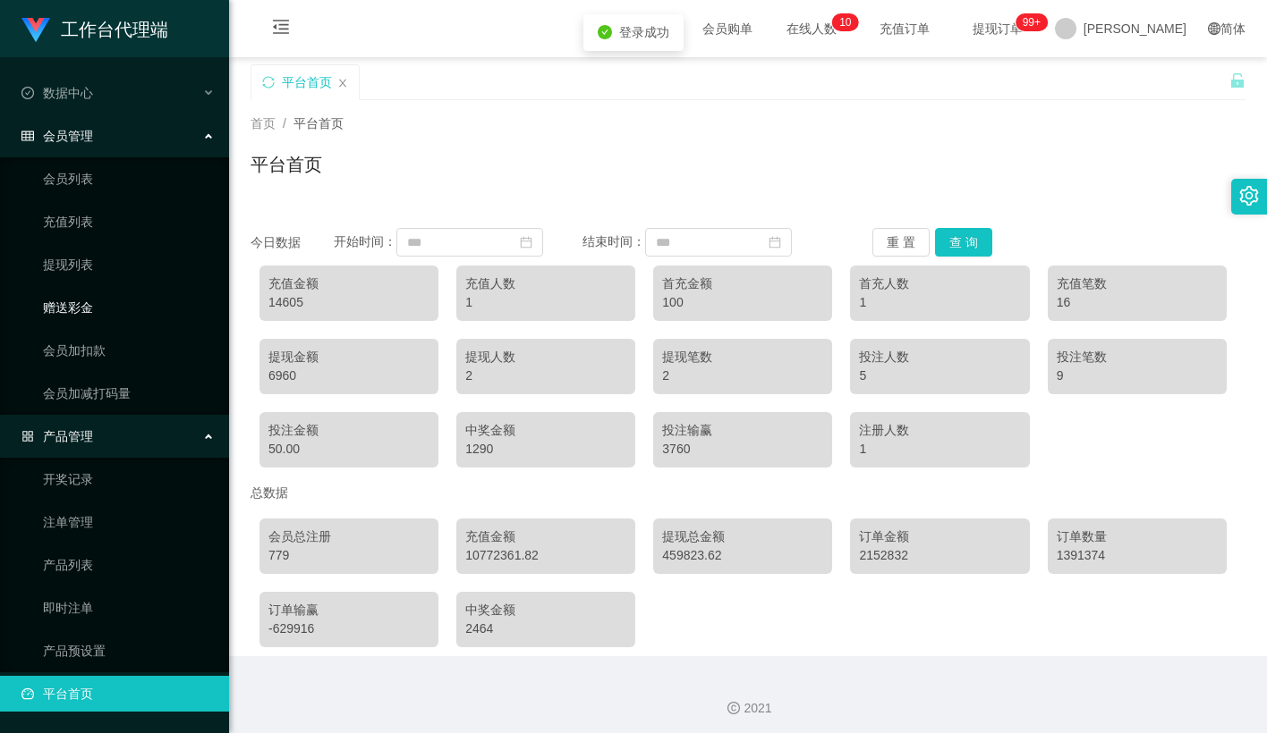
click at [95, 311] on link "赠送彩金" at bounding box center [129, 308] width 172 height 36
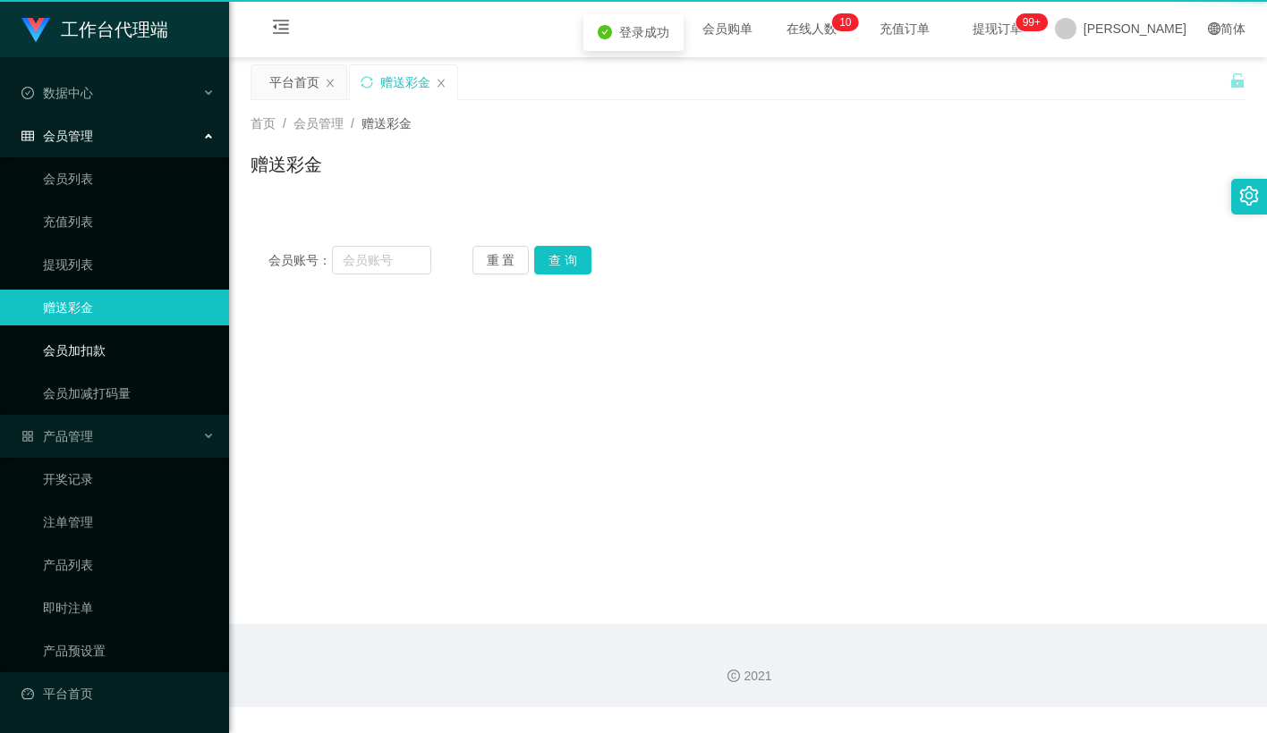
click at [97, 341] on link "会员加扣款" at bounding box center [129, 351] width 172 height 36
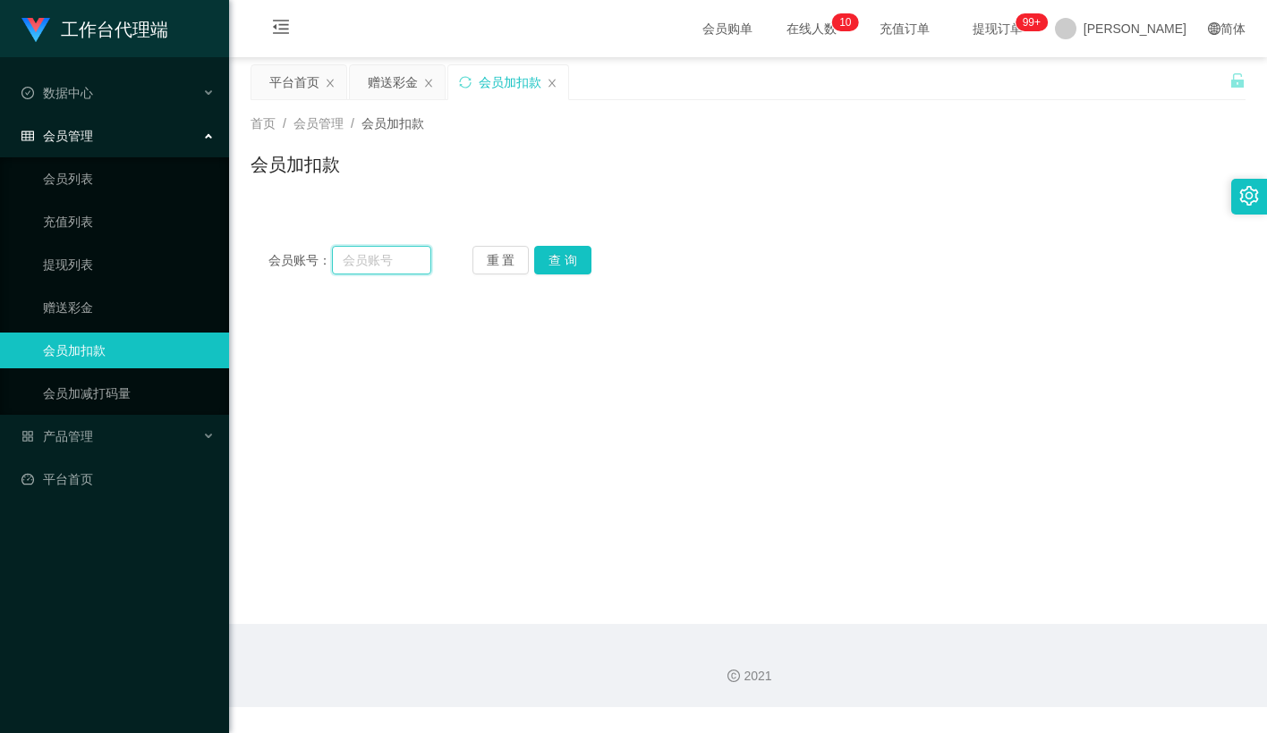
drag, startPoint x: 387, startPoint y: 263, endPoint x: 464, endPoint y: 263, distance: 76.9
click at [389, 263] on input "text" at bounding box center [381, 260] width 99 height 29
paste input "liu123"
type input "liu123"
click at [553, 261] on button "查 询" at bounding box center [562, 260] width 57 height 29
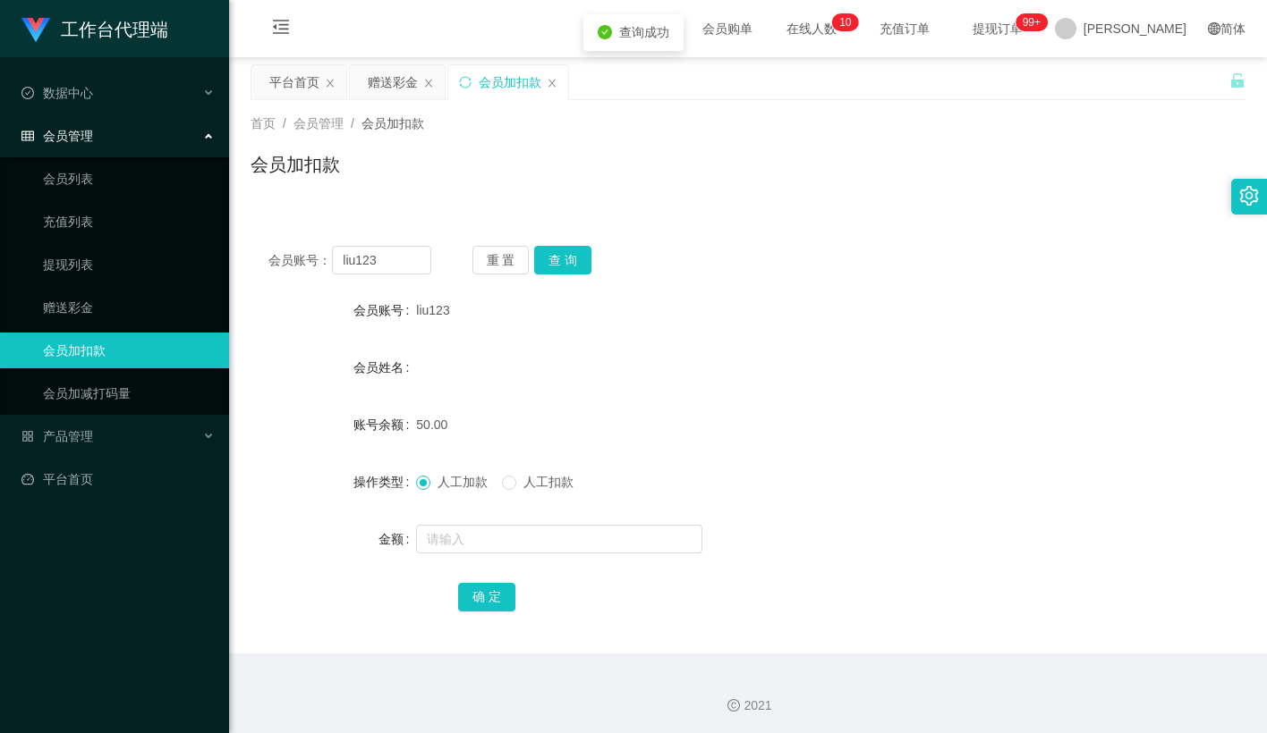
click at [617, 204] on div "首页 / 会员管理 / 会员加扣款 / 会员加扣款" at bounding box center [748, 153] width 1038 height 106
click at [540, 269] on button "查 询" at bounding box center [562, 260] width 57 height 29
click at [690, 205] on div "首页 / 会员管理 / 会员加扣款 / 会员加扣款" at bounding box center [748, 153] width 1038 height 106
drag, startPoint x: 1109, startPoint y: 130, endPoint x: 1106, endPoint y: 97, distance: 32.3
click at [1109, 127] on div "首页 / 会员管理 / 会员加扣款 /" at bounding box center [747, 123] width 995 height 19
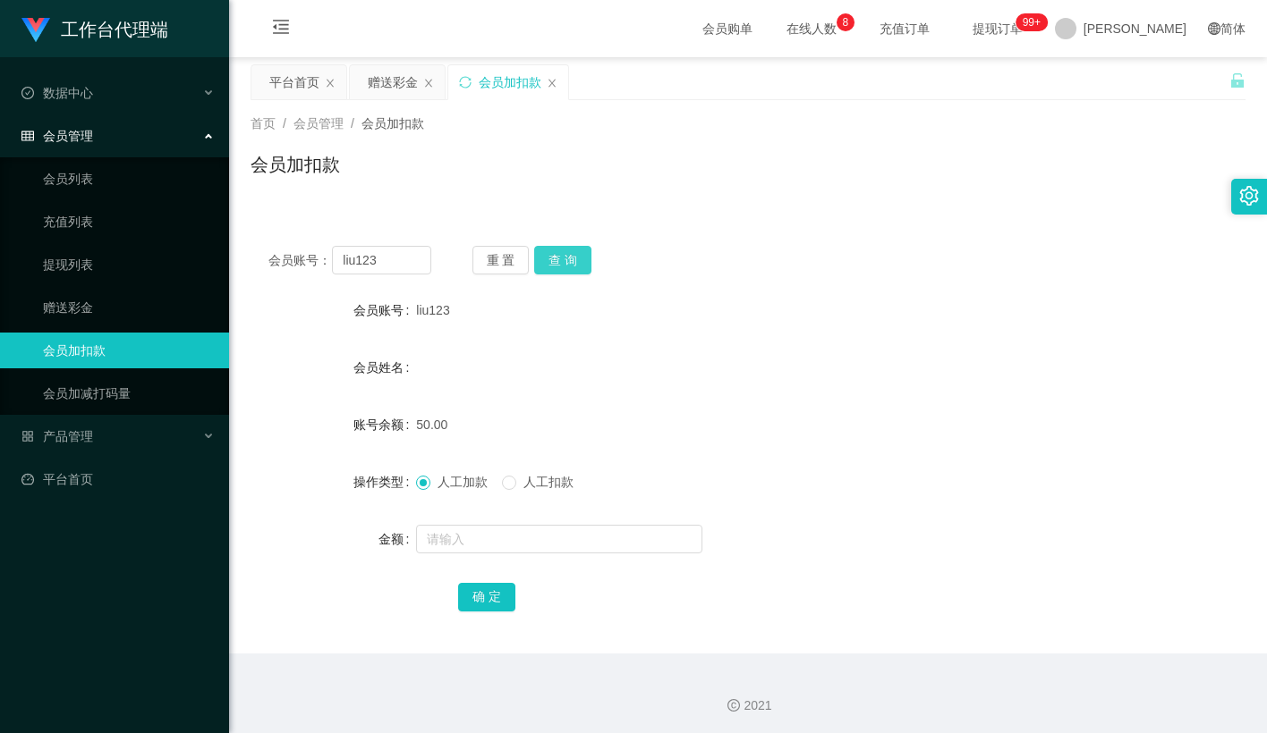
click at [551, 252] on button "查 询" at bounding box center [562, 260] width 57 height 29
click at [555, 263] on button "查 询" at bounding box center [562, 260] width 57 height 29
click at [696, 358] on div "会员姓名" at bounding box center [747, 368] width 995 height 36
click at [516, 532] on input "text" at bounding box center [559, 539] width 286 height 29
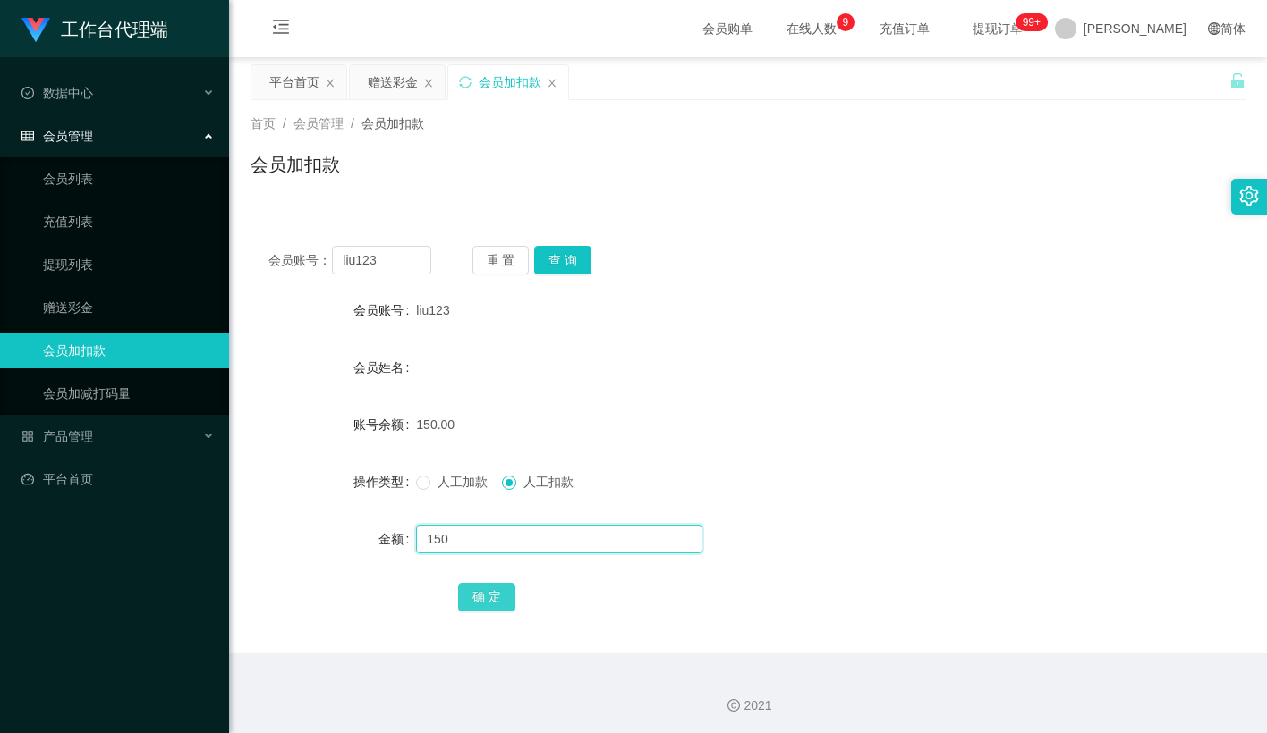
type input "150"
click at [499, 589] on button "确 定" at bounding box center [486, 597] width 57 height 29
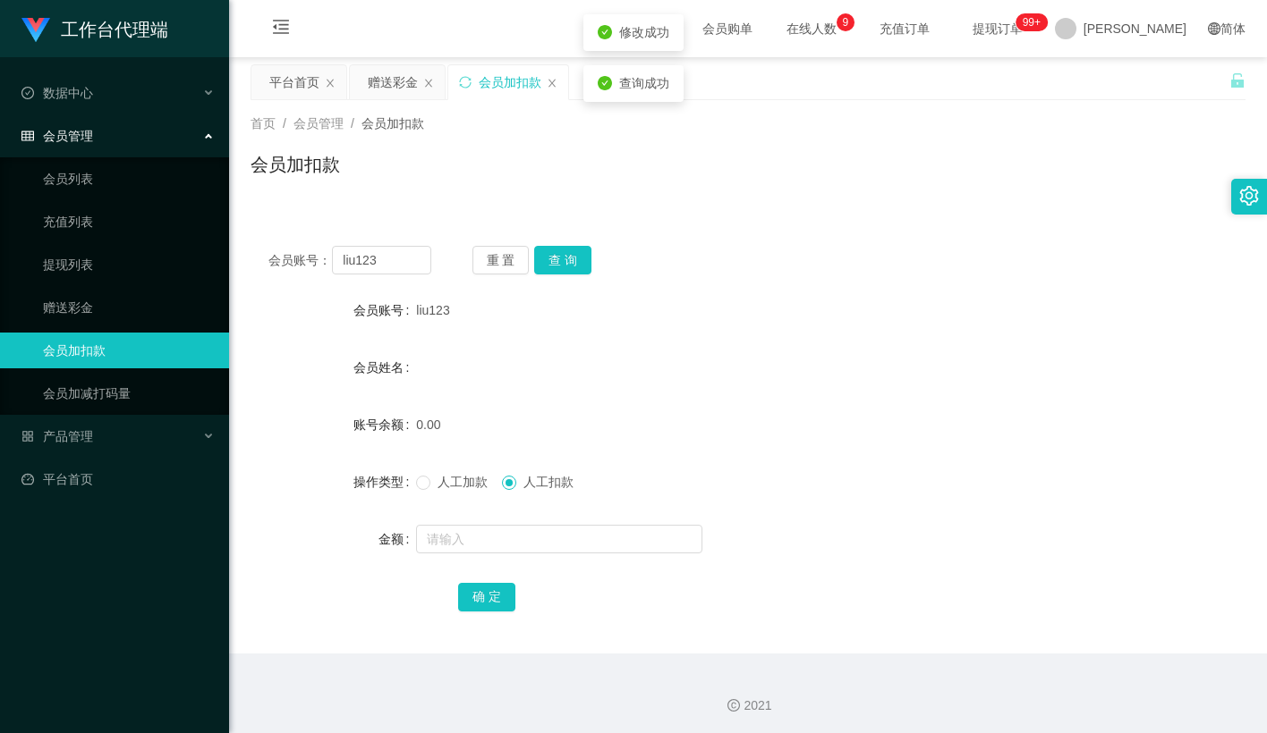
drag, startPoint x: 653, startPoint y: 320, endPoint x: 741, endPoint y: 221, distance: 132.4
click at [653, 318] on div "liu123" at bounding box center [706, 310] width 580 height 36
click at [567, 268] on button "查 询" at bounding box center [562, 260] width 57 height 29
click at [519, 258] on button "重 置" at bounding box center [500, 260] width 57 height 29
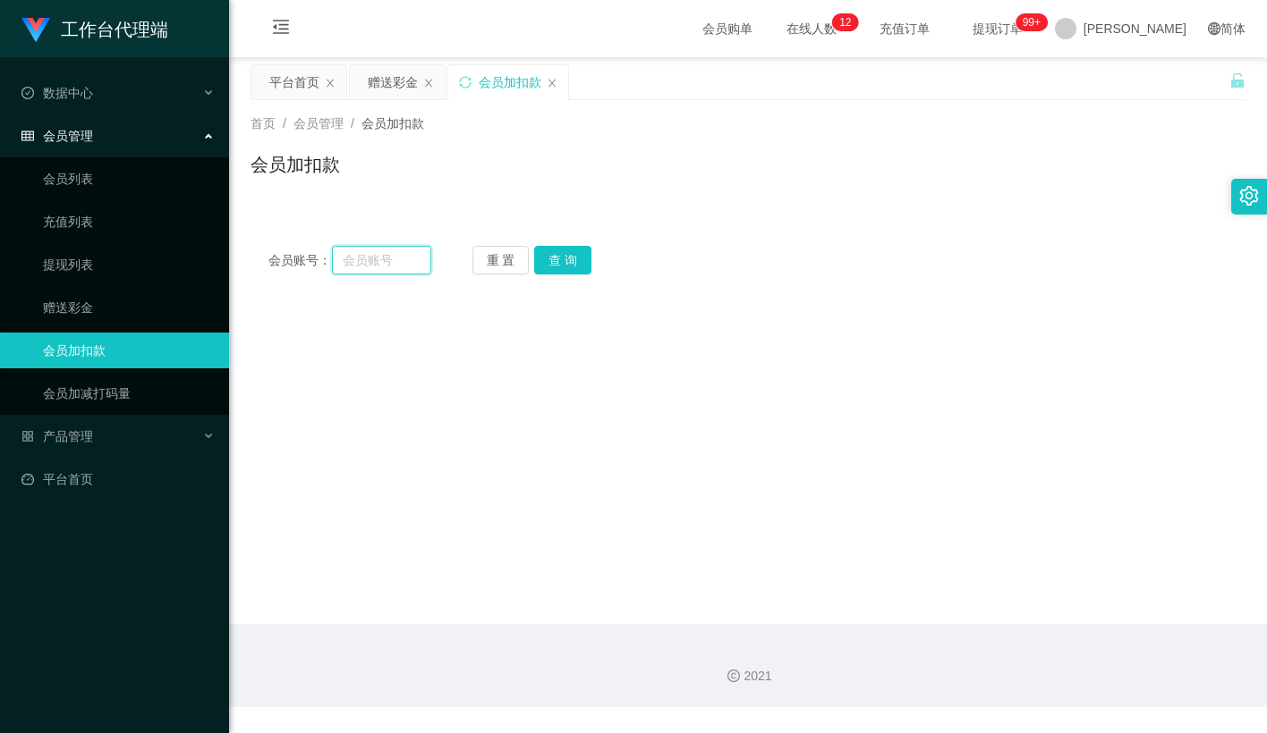
click at [411, 258] on input "text" at bounding box center [381, 260] width 99 height 29
paste input "wangwenjiao"
type input "wangwenjiao"
click at [566, 255] on button "查 询" at bounding box center [562, 260] width 57 height 29
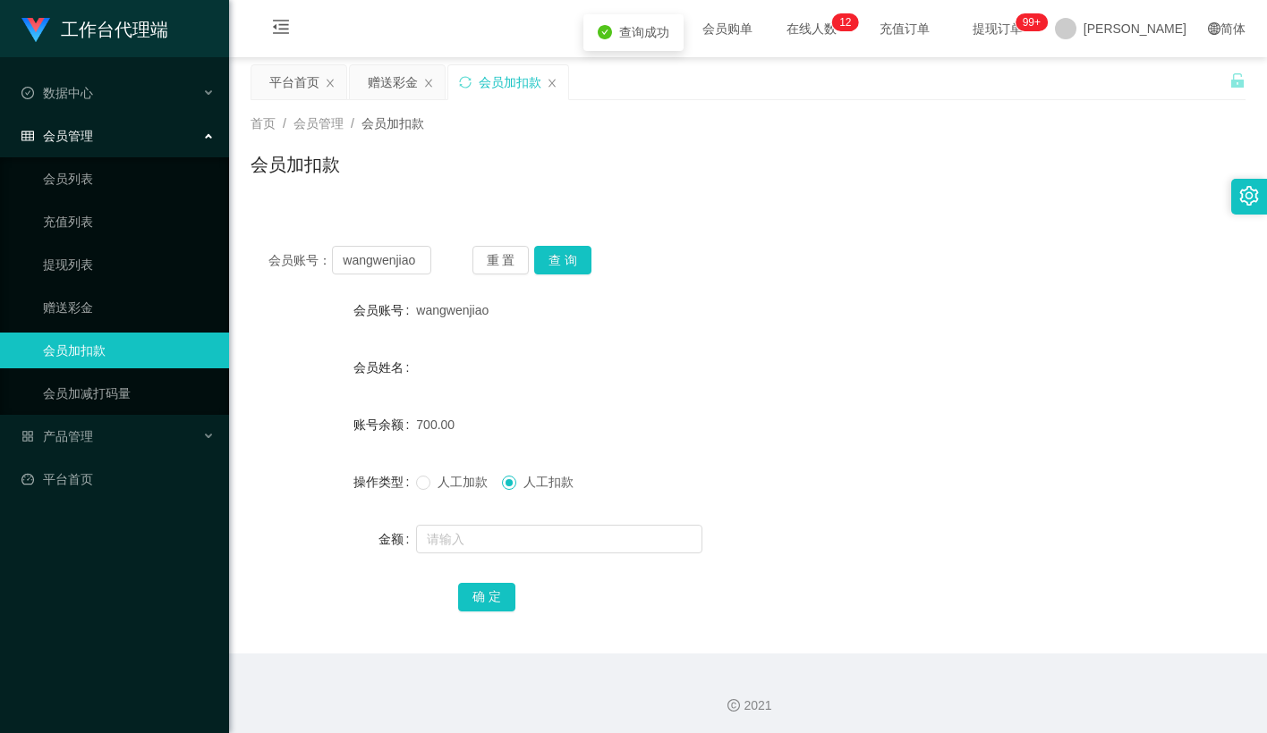
click at [672, 248] on div "会员账号： wangwenjiao 重 置 查 询" at bounding box center [747, 260] width 995 height 29
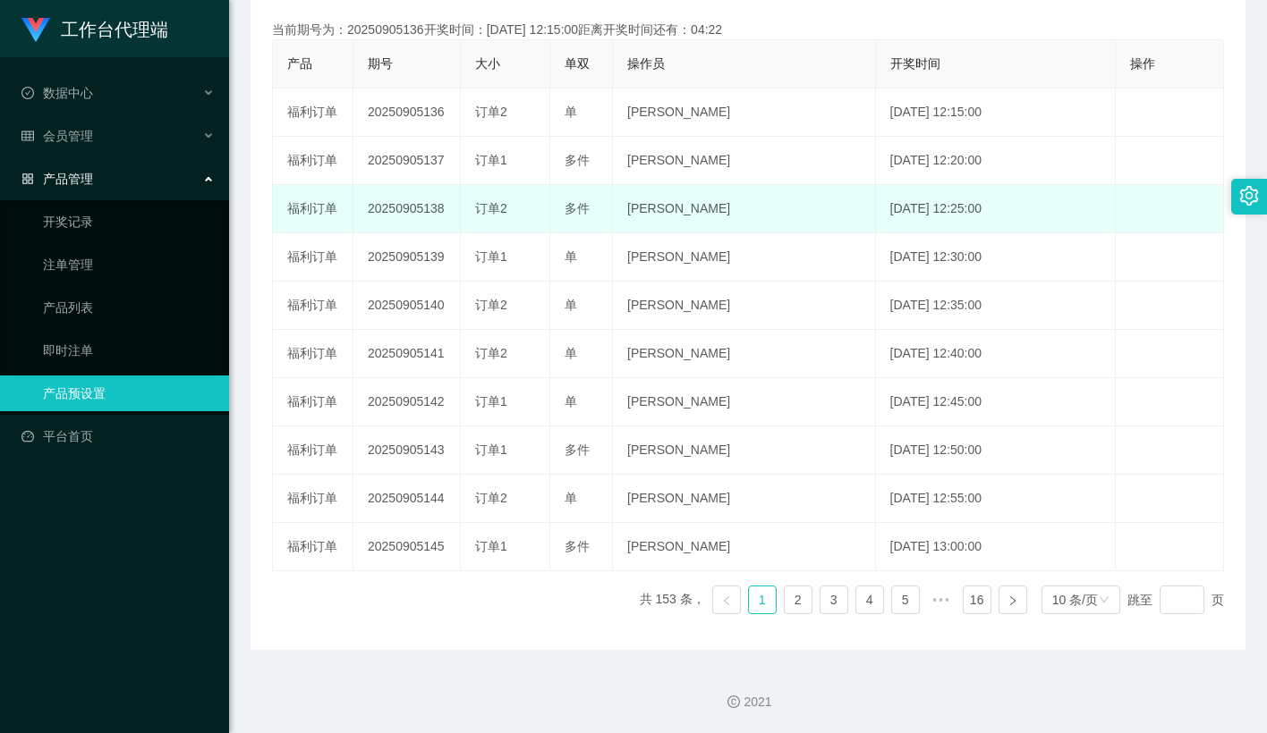
scroll to position [91, 0]
